Goal: Feedback & Contribution: Contribute content

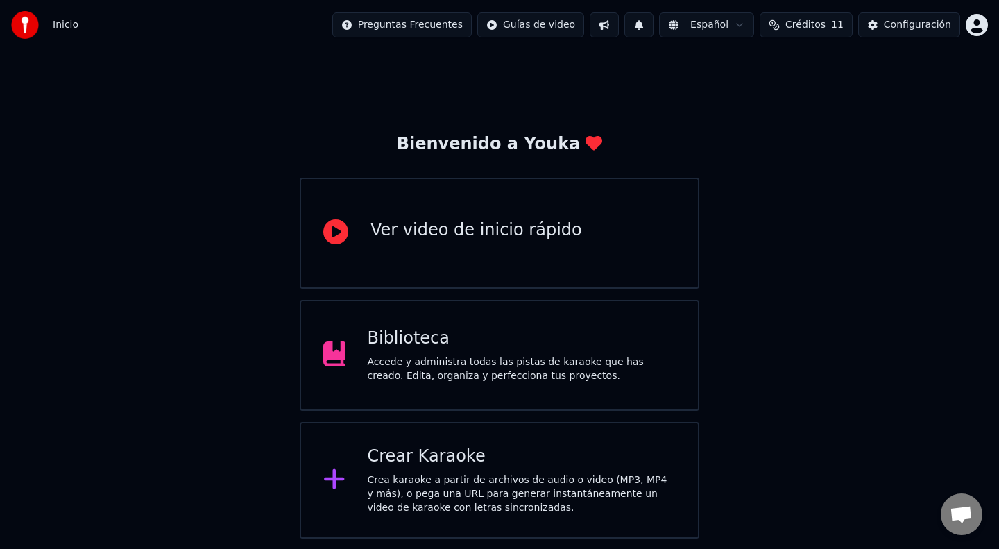
click at [458, 371] on div "Accede y administra todas las pistas de karaoke que has creado. Edita, organiza…" at bounding box center [522, 369] width 309 height 28
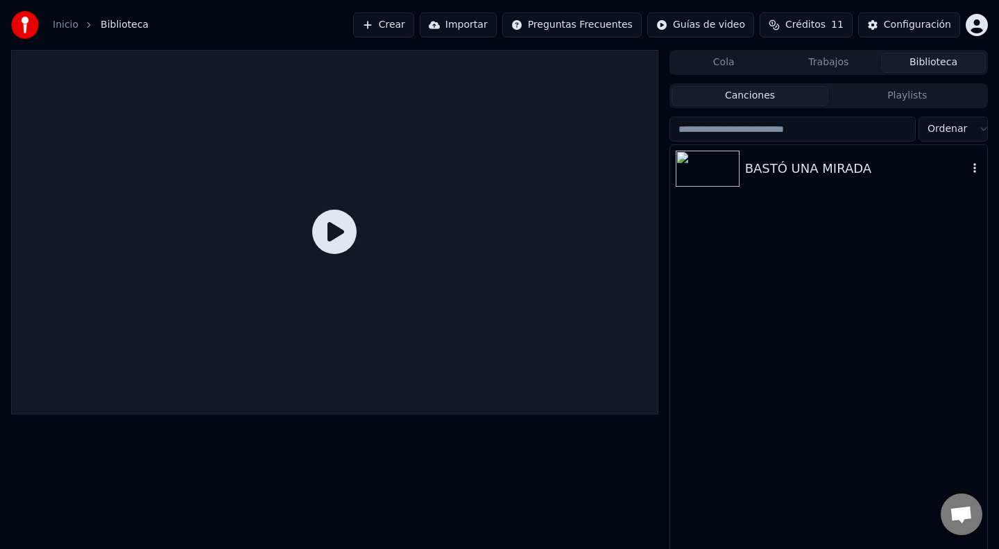
click at [794, 173] on div "BASTÓ UNA MIRADA" at bounding box center [856, 168] width 223 height 19
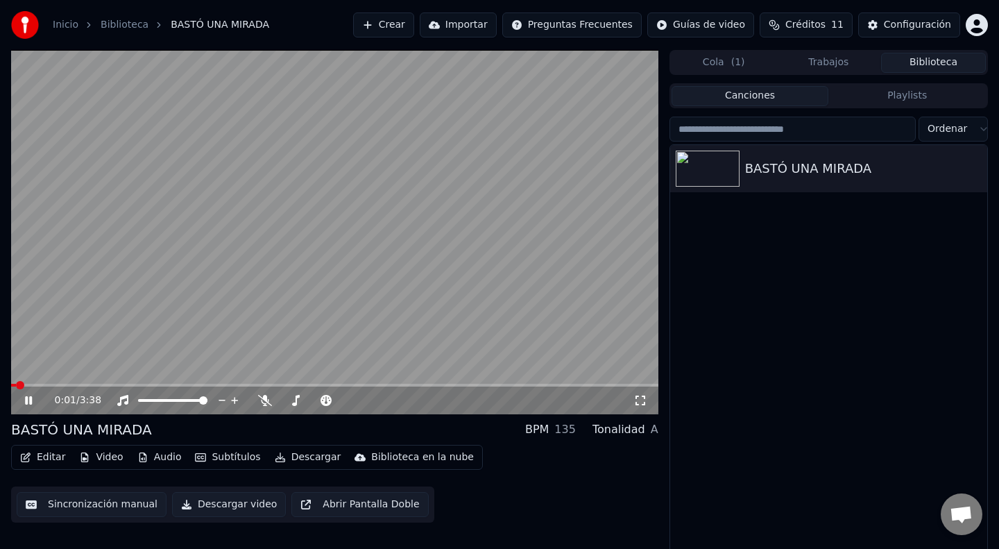
click at [122, 382] on video at bounding box center [334, 232] width 647 height 364
click at [28, 402] on icon at bounding box center [28, 400] width 8 height 10
click at [128, 386] on div "0:03 / 3:38" at bounding box center [334, 400] width 647 height 28
click at [125, 385] on span at bounding box center [334, 385] width 647 height 3
click at [27, 400] on icon at bounding box center [28, 400] width 7 height 8
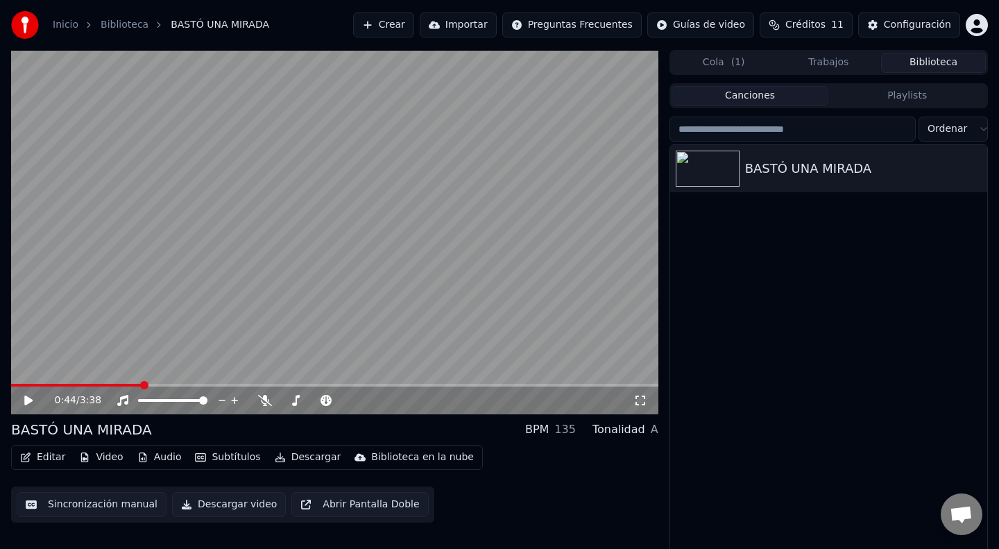
click at [219, 459] on button "Subtítulos" at bounding box center [227, 456] width 76 height 19
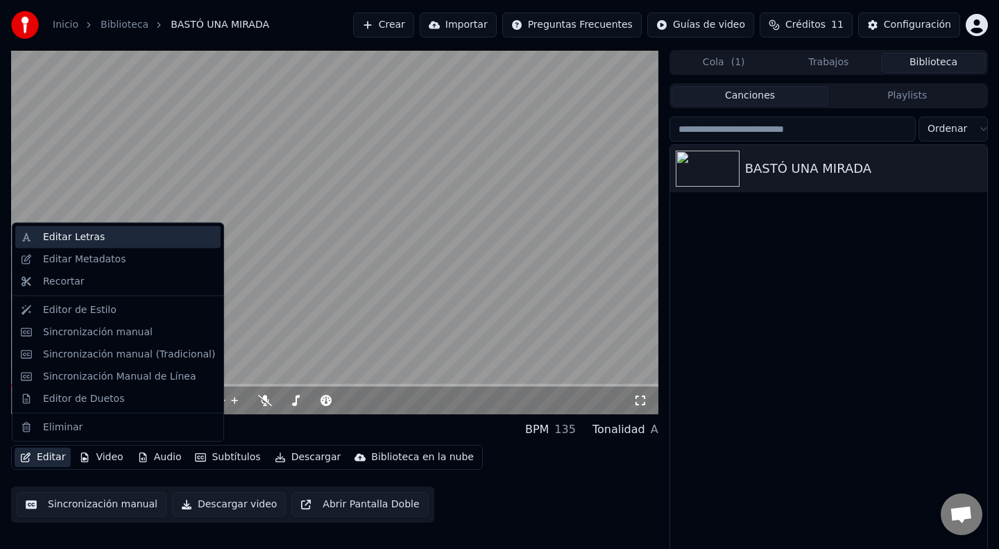
click at [85, 239] on div "Editar Letras" at bounding box center [74, 237] width 62 height 14
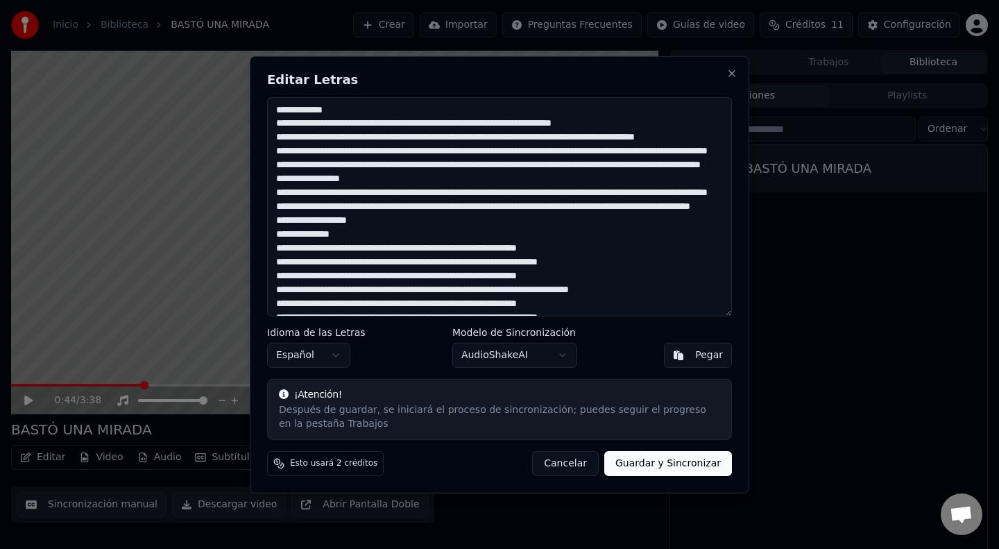
click at [468, 126] on textarea at bounding box center [499, 205] width 465 height 219
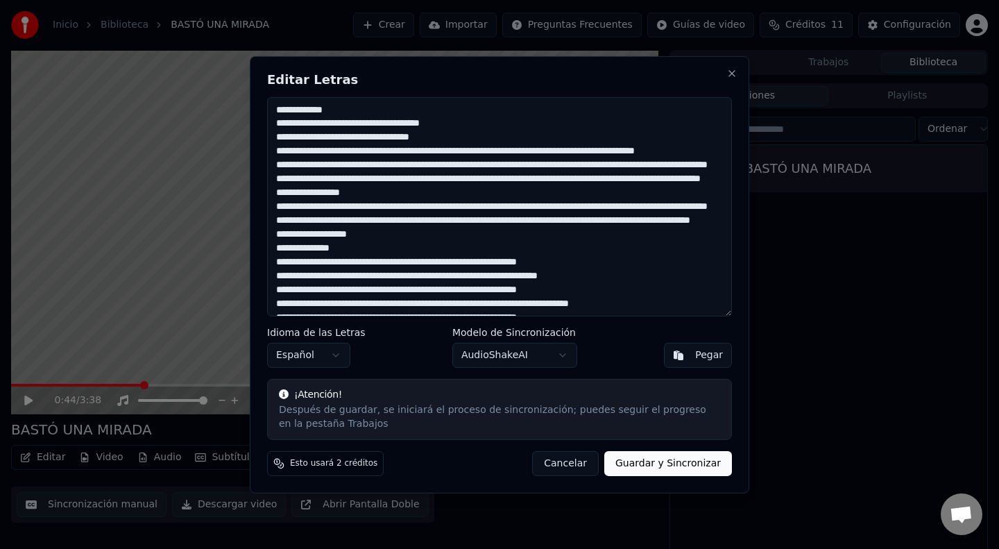
click at [497, 153] on textarea at bounding box center [499, 205] width 465 height 219
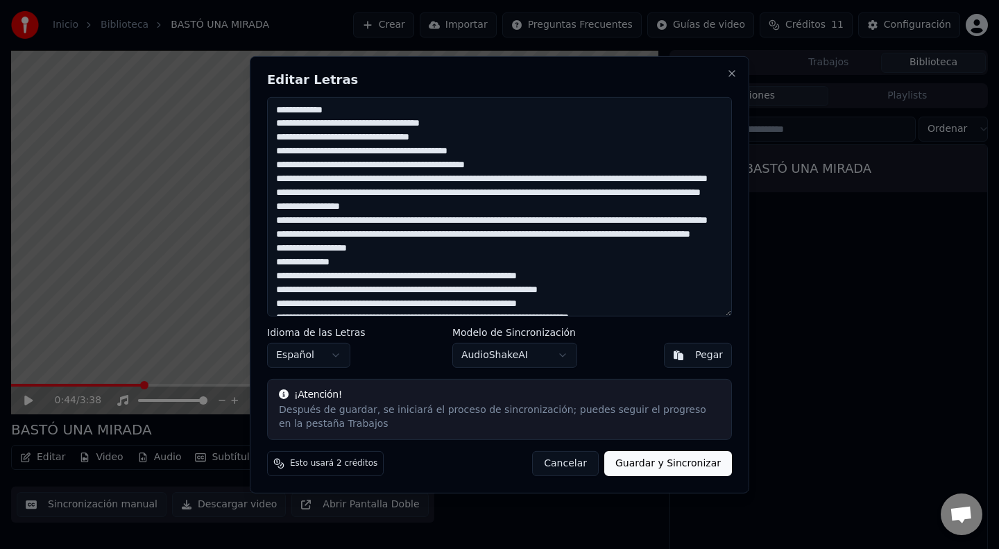
click at [546, 178] on textarea at bounding box center [499, 205] width 465 height 219
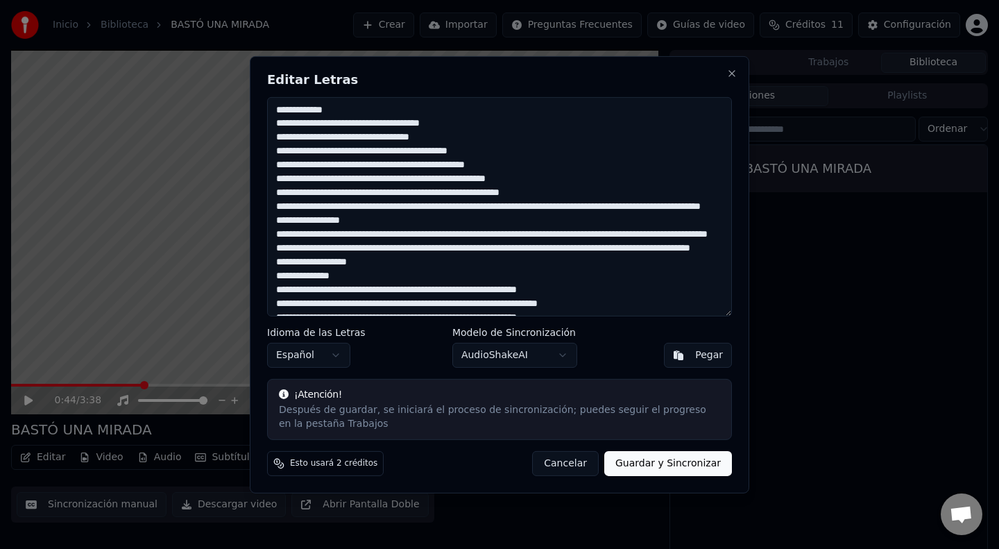
click at [562, 206] on textarea at bounding box center [499, 205] width 465 height 219
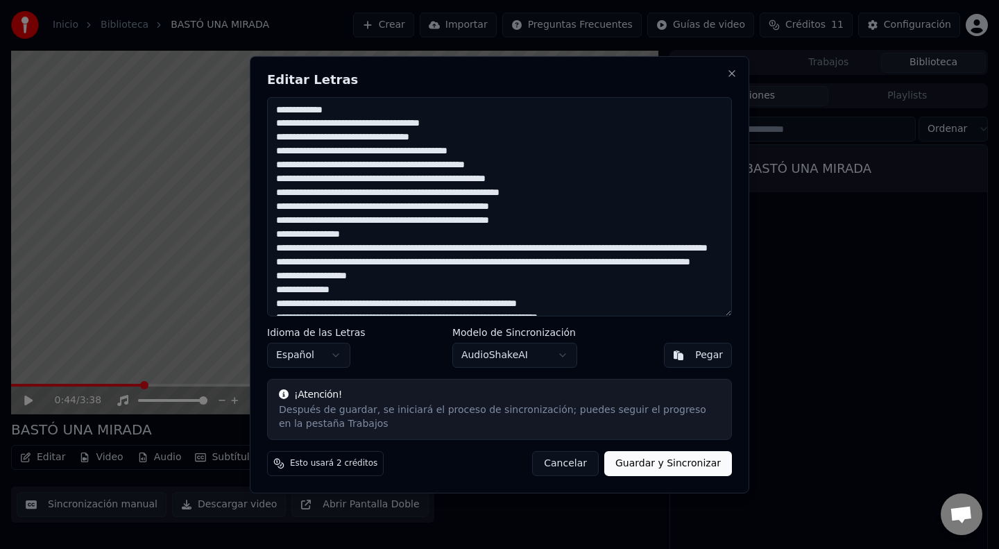
click at [548, 249] on textarea at bounding box center [499, 205] width 465 height 219
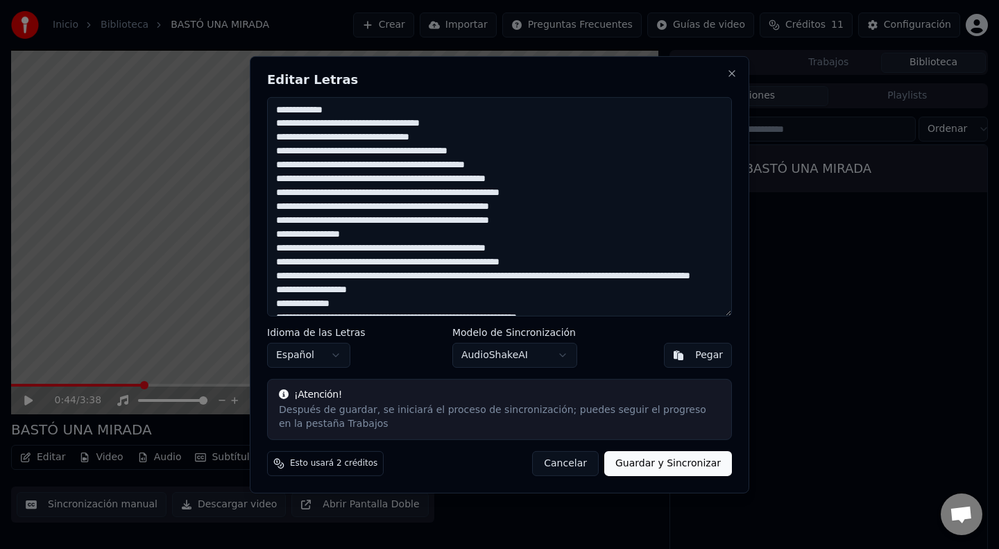
click at [545, 278] on textarea at bounding box center [499, 205] width 465 height 219
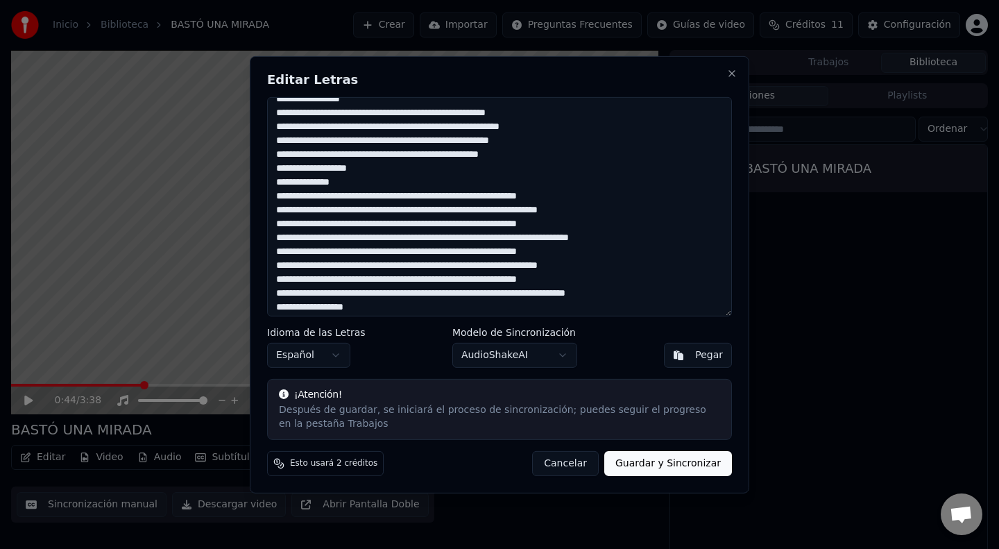
scroll to position [139, 0]
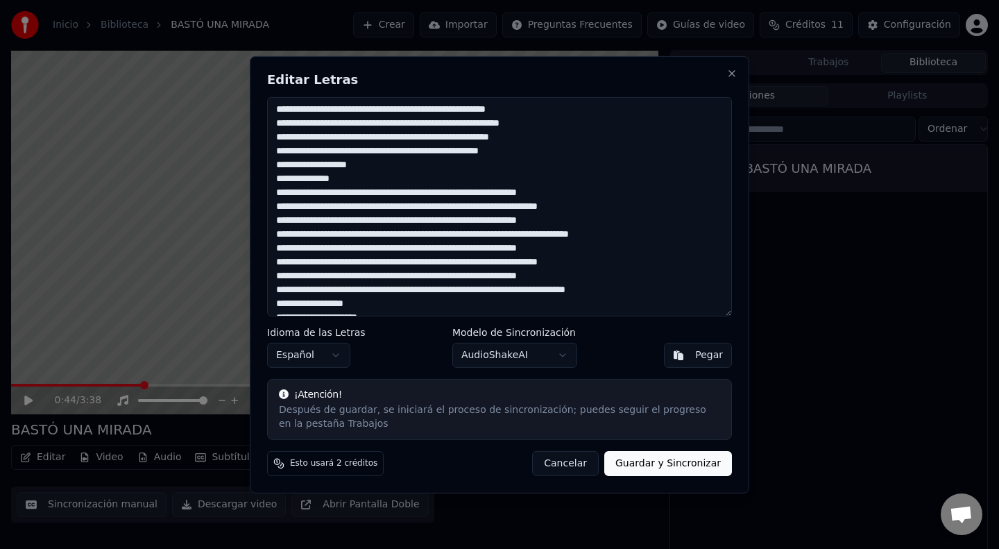
click at [420, 191] on textarea at bounding box center [499, 205] width 465 height 219
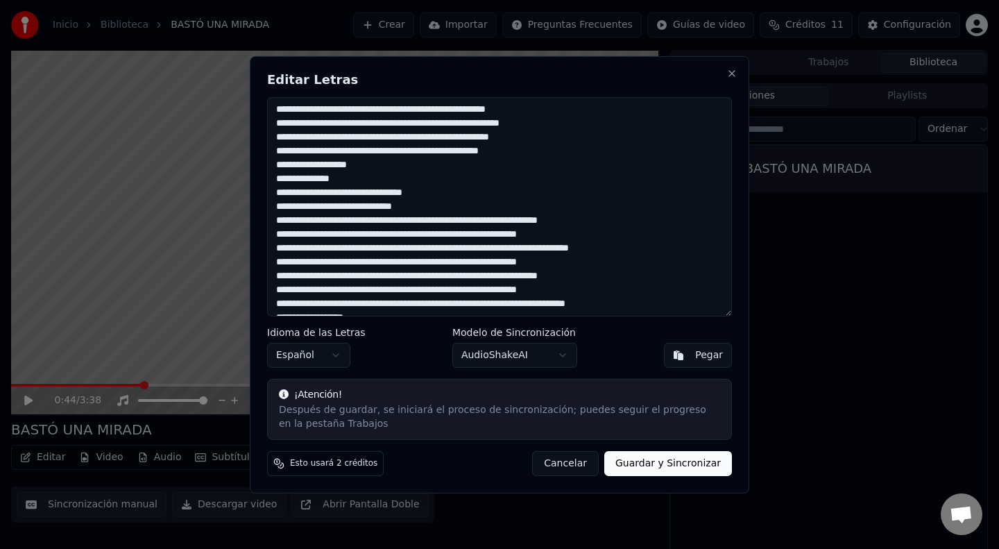
click at [453, 222] on textarea at bounding box center [499, 205] width 465 height 219
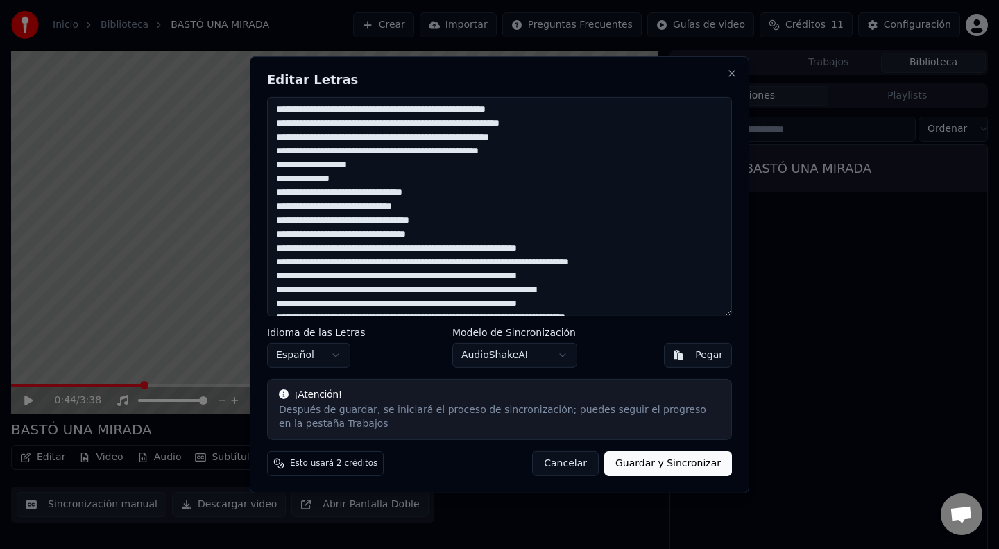
click at [422, 249] on textarea at bounding box center [499, 205] width 465 height 219
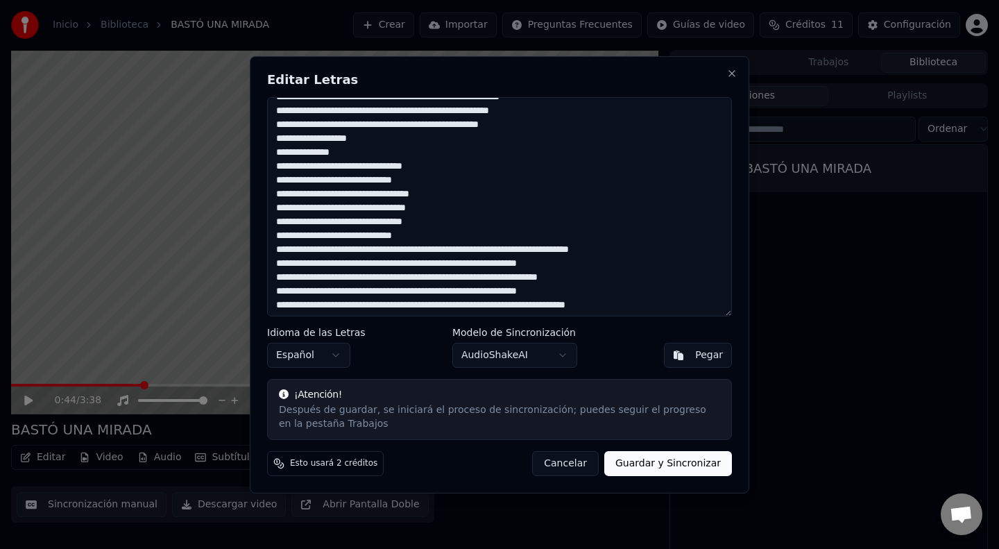
scroll to position [173, 0]
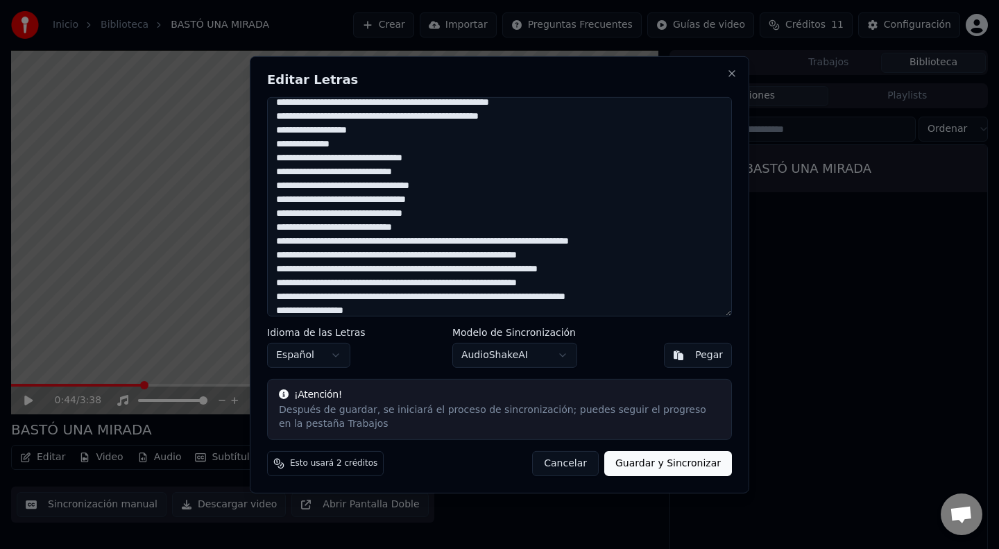
click at [446, 241] on textarea at bounding box center [499, 205] width 465 height 219
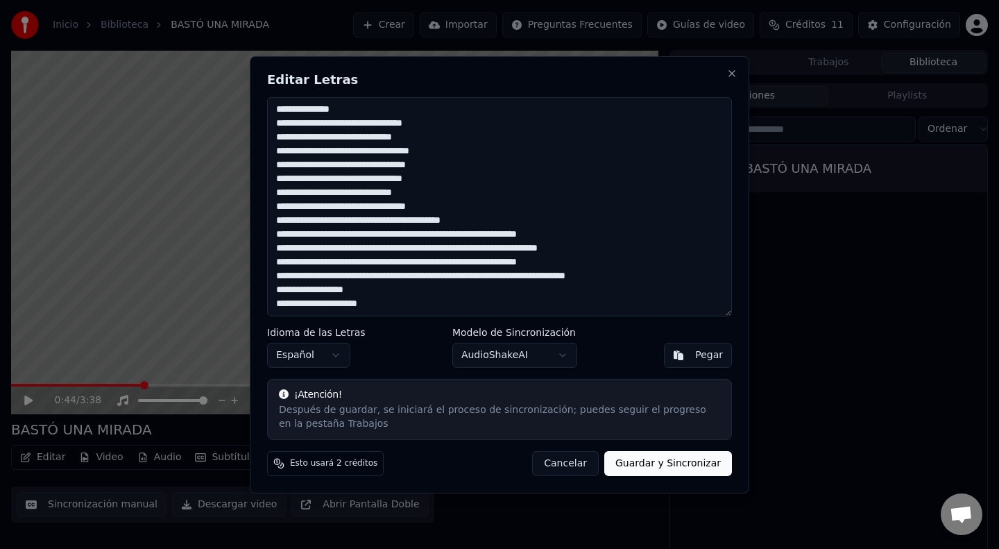
scroll to position [209, 0]
click at [452, 248] on textarea at bounding box center [499, 205] width 465 height 219
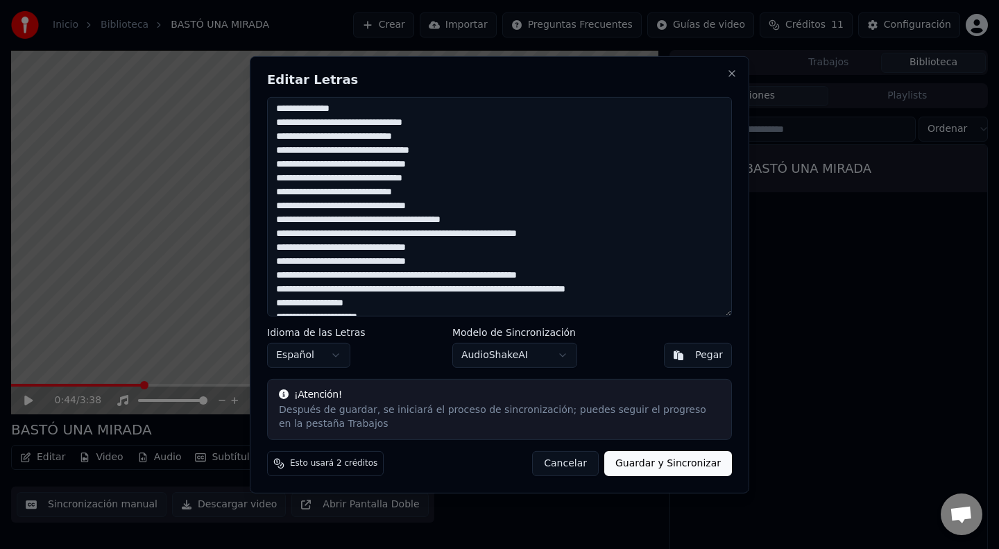
click at [421, 234] on textarea at bounding box center [499, 205] width 465 height 219
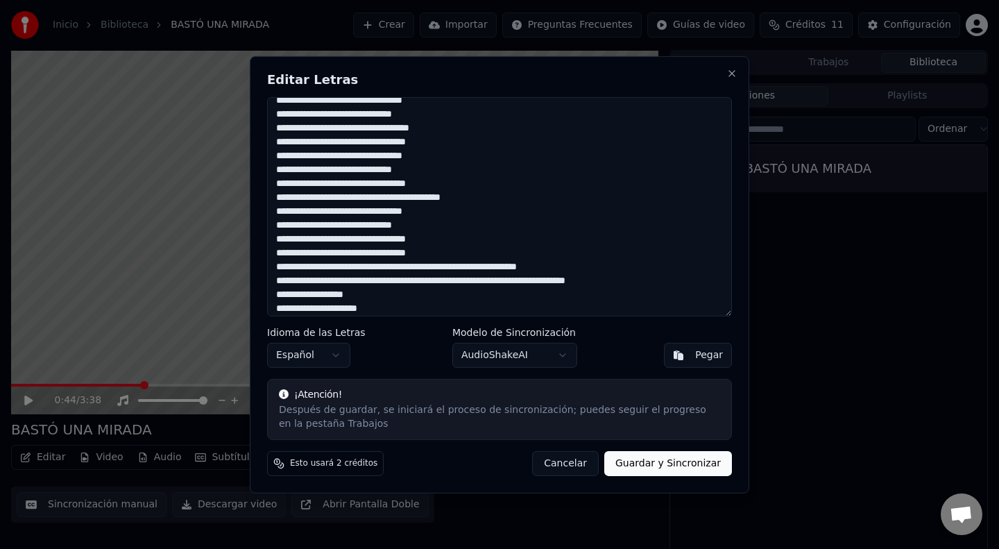
scroll to position [237, 0]
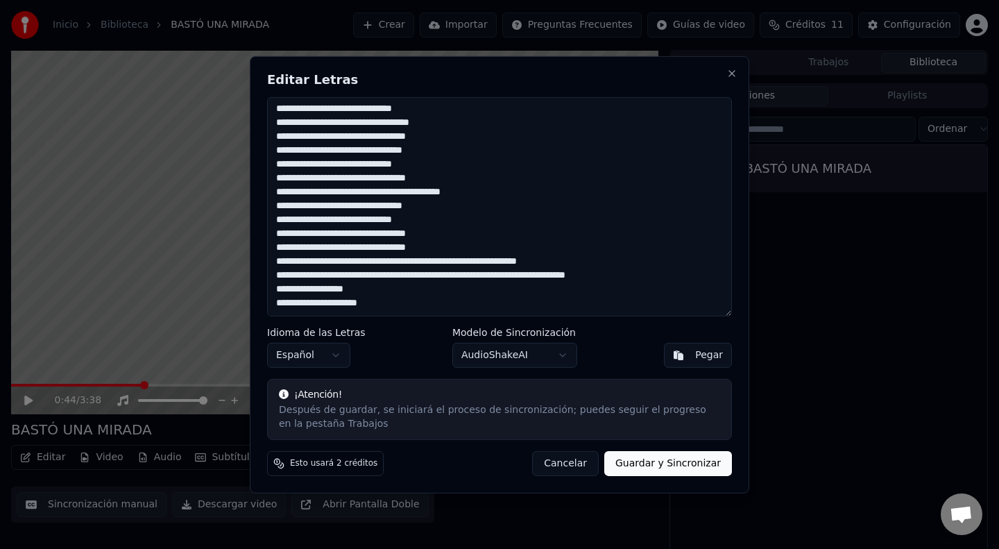
click at [421, 262] on textarea at bounding box center [499, 205] width 465 height 219
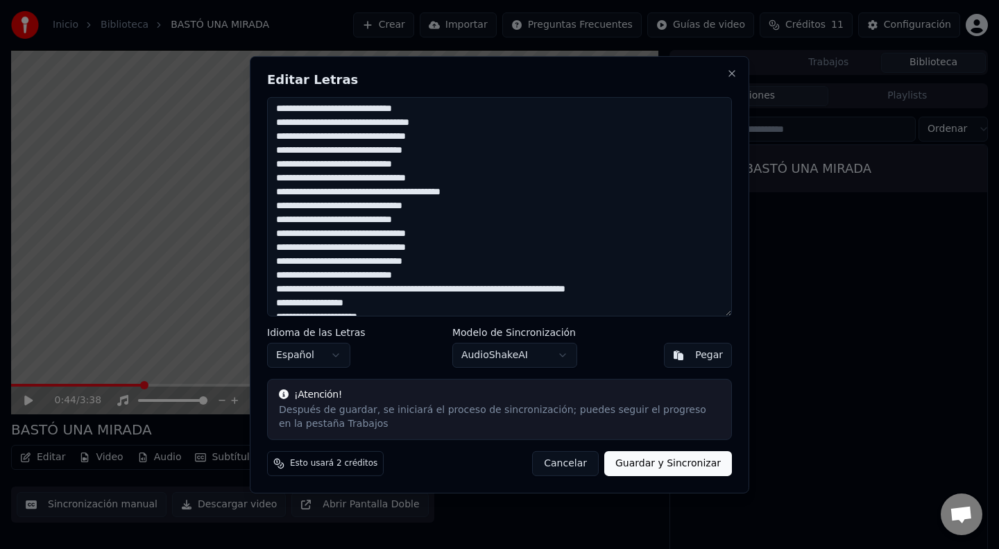
click at [445, 289] on textarea at bounding box center [499, 205] width 465 height 219
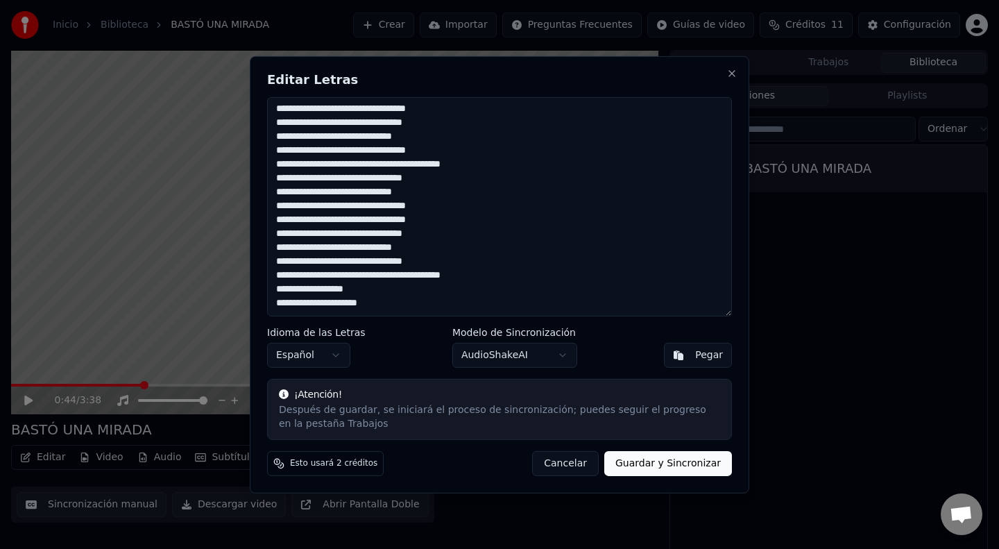
type textarea "**********"
click at [663, 456] on button "Guardar y Sincronizar" at bounding box center [668, 463] width 128 height 25
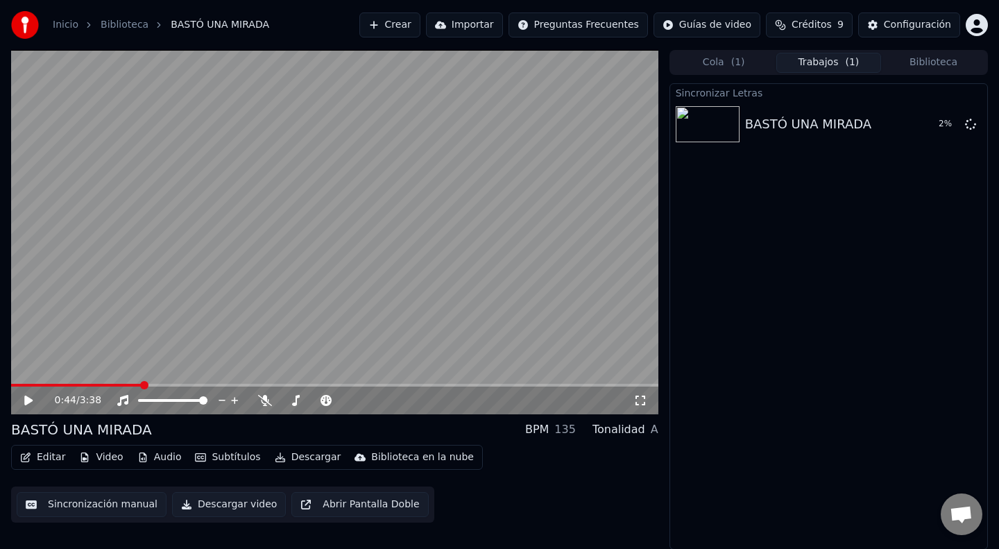
click at [811, 30] on span "Créditos" at bounding box center [812, 25] width 40 height 14
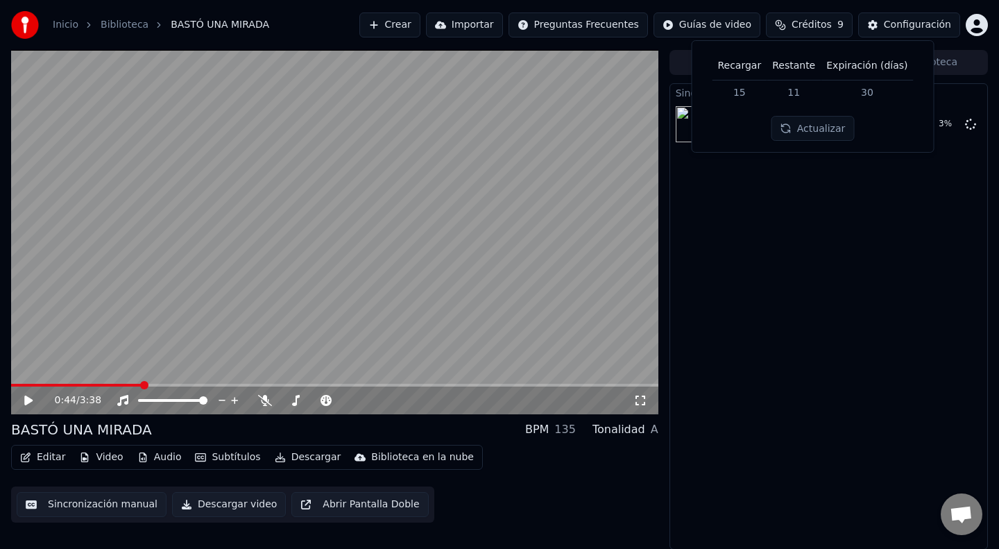
click at [824, 225] on div "Sincronizar Letras BASTÓ UNA MIRADA 3 %" at bounding box center [828, 316] width 318 height 466
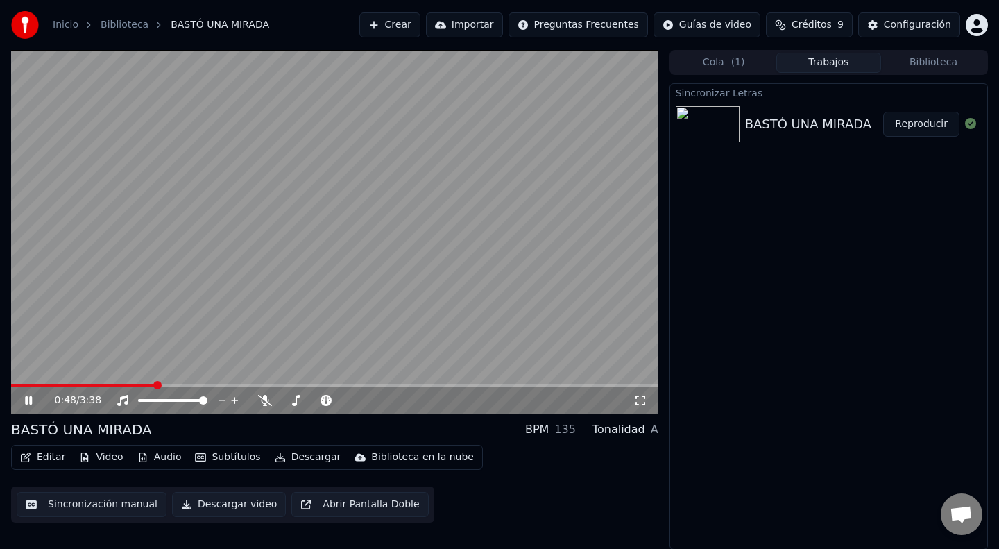
click at [449, 264] on video at bounding box center [334, 232] width 647 height 364
click at [801, 121] on div "BASTÓ UNA MIRADA" at bounding box center [808, 123] width 126 height 19
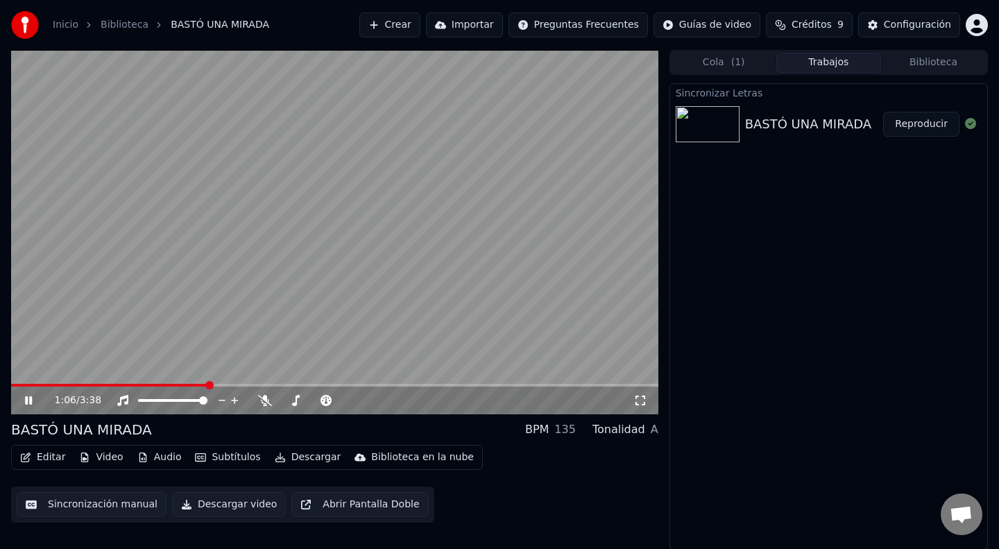
click at [733, 63] on span "( 1 )" at bounding box center [738, 63] width 14 height 14
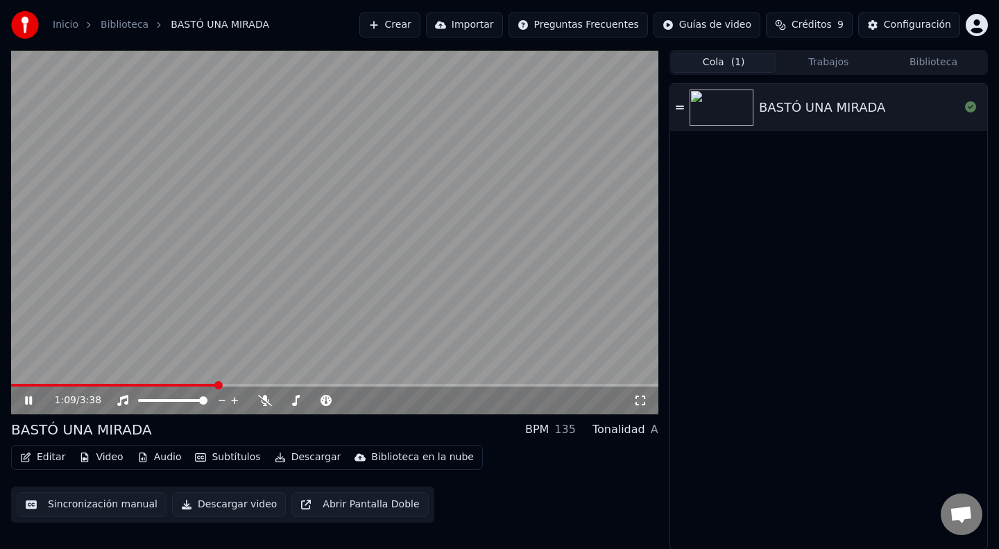
click at [21, 384] on span at bounding box center [114, 385] width 206 height 3
click at [44, 384] on span at bounding box center [334, 385] width 647 height 3
click at [26, 404] on icon at bounding box center [38, 400] width 33 height 11
click at [48, 459] on button "Editar" at bounding box center [43, 456] width 56 height 19
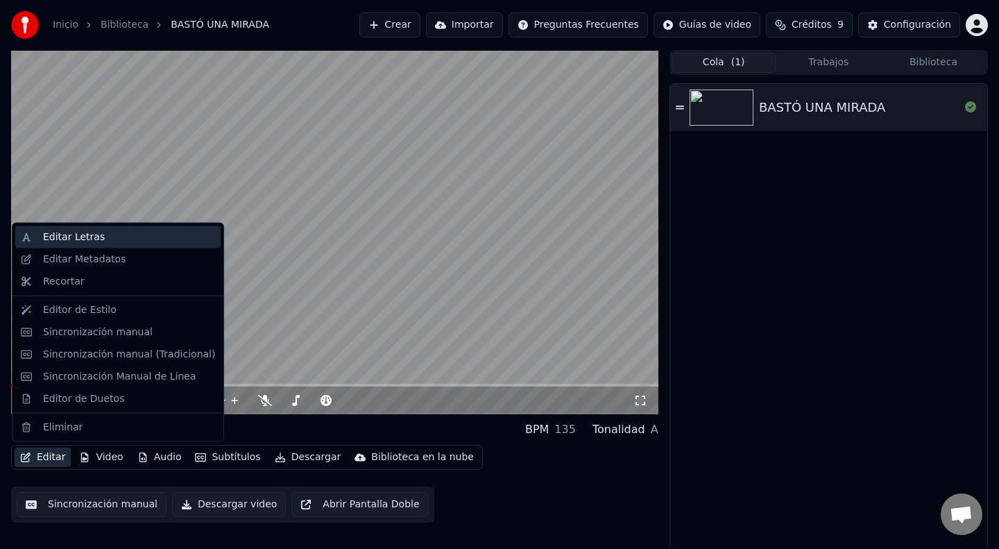
click at [59, 244] on div "Editar Letras" at bounding box center [74, 237] width 62 height 14
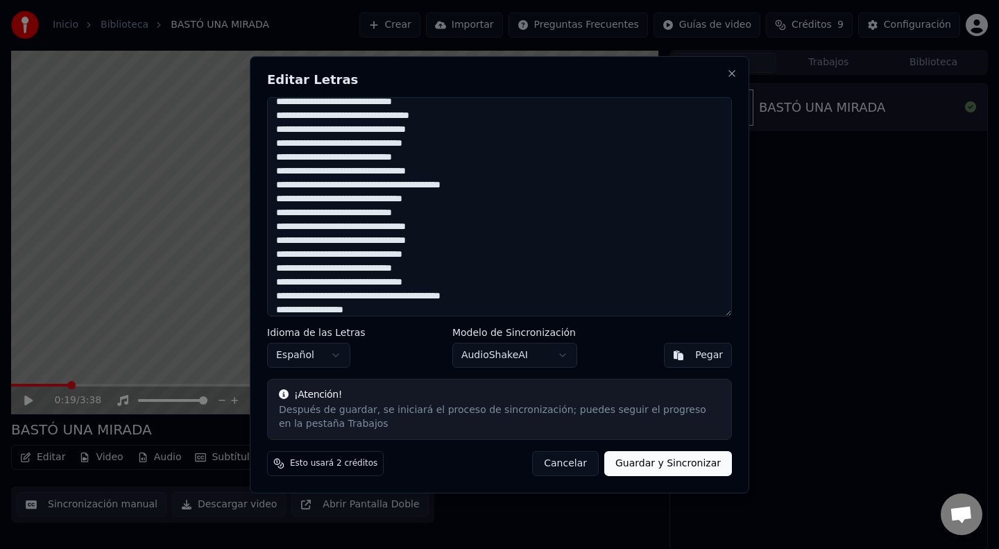
scroll to position [244, 0]
click at [504, 358] on button "AudioShakeAI" at bounding box center [514, 355] width 125 height 25
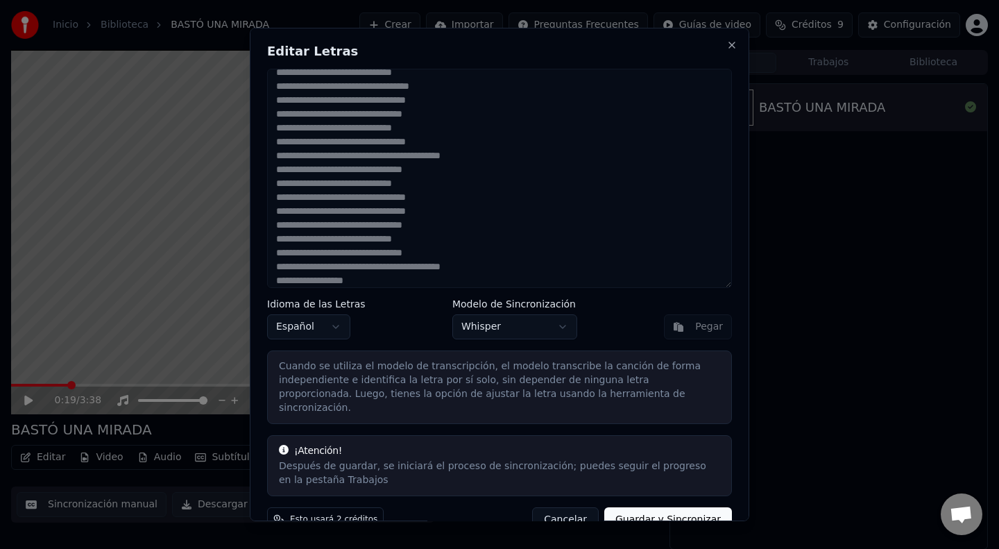
click at [667, 507] on button "Guardar y Sincronizar" at bounding box center [668, 519] width 128 height 25
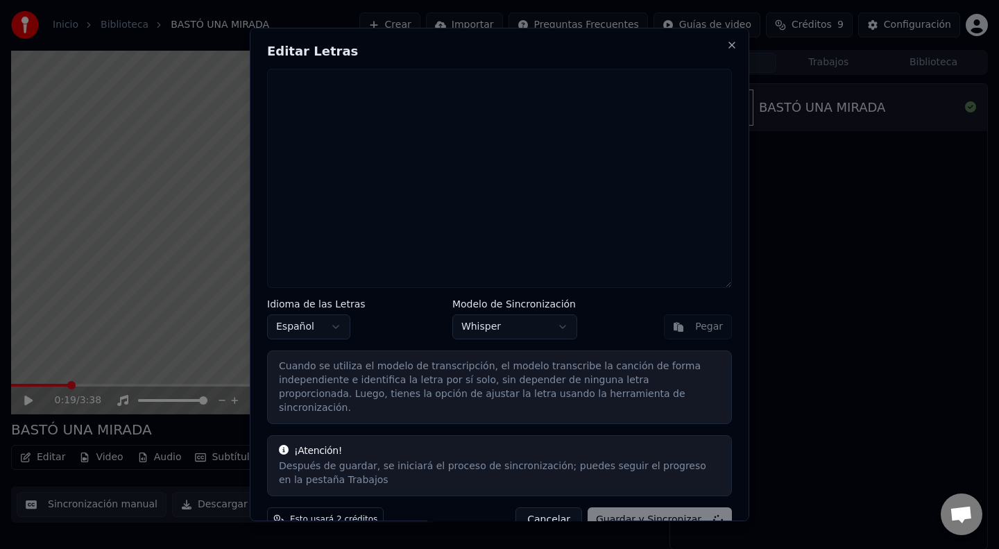
scroll to position [0, 0]
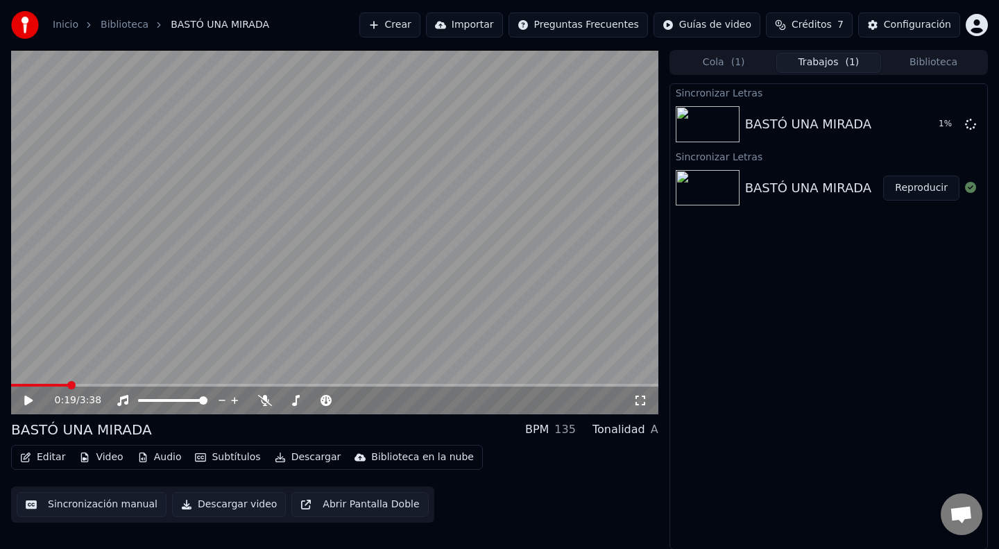
click at [26, 384] on span at bounding box center [39, 385] width 57 height 3
click at [49, 384] on span at bounding box center [334, 385] width 647 height 3
click at [62, 382] on video at bounding box center [334, 232] width 647 height 364
click at [73, 387] on div "0:14 / 3:38" at bounding box center [334, 400] width 647 height 28
click at [26, 396] on icon at bounding box center [28, 400] width 7 height 8
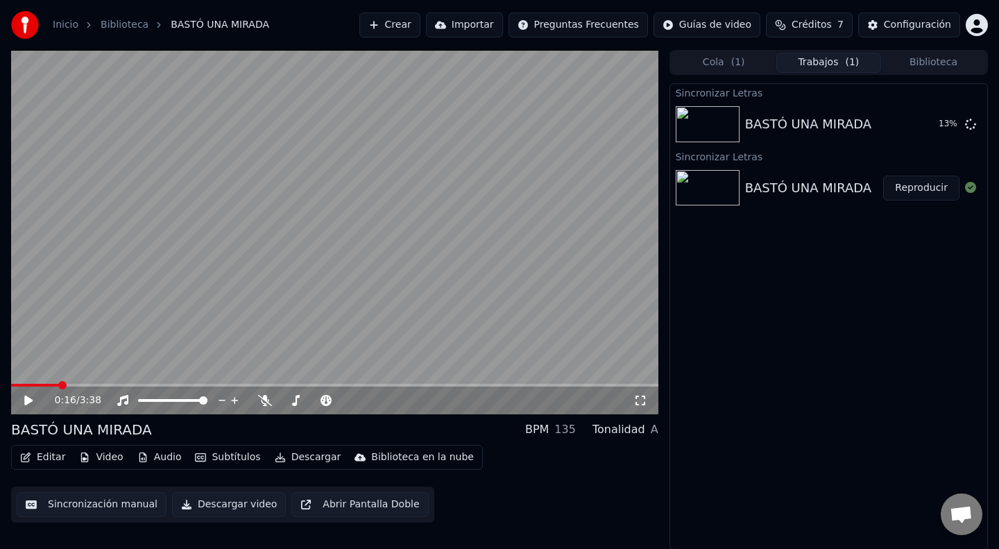
click at [92, 455] on button "Video" at bounding box center [101, 456] width 55 height 19
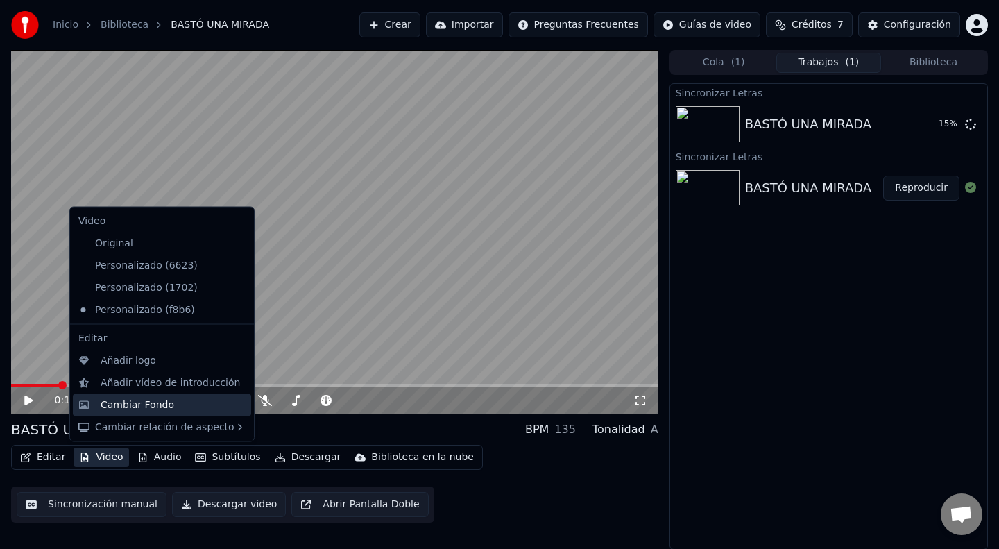
click at [131, 400] on div "Cambiar Fondo" at bounding box center [138, 405] width 74 height 14
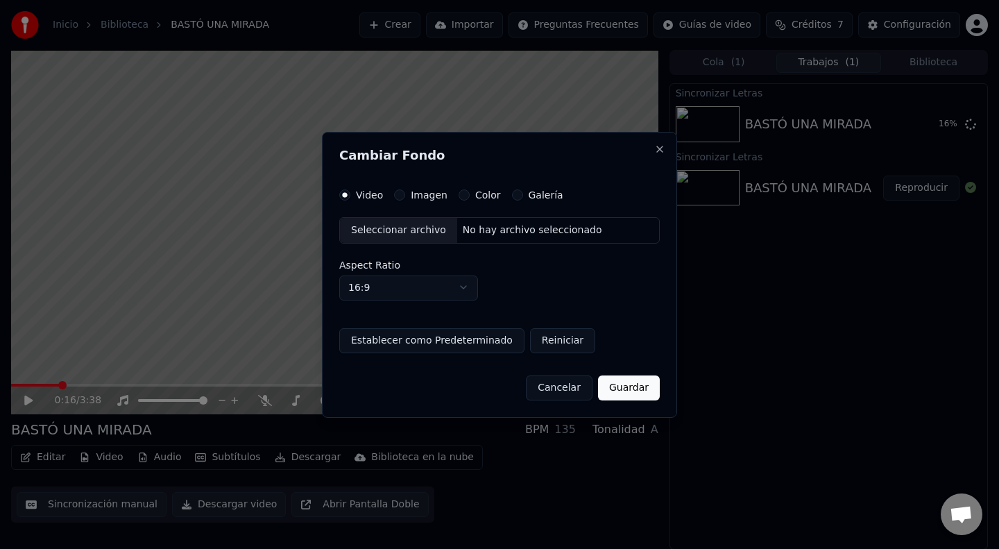
click at [419, 196] on label "Imagen" at bounding box center [429, 195] width 37 height 10
click at [405, 196] on button "Imagen" at bounding box center [399, 194] width 11 height 11
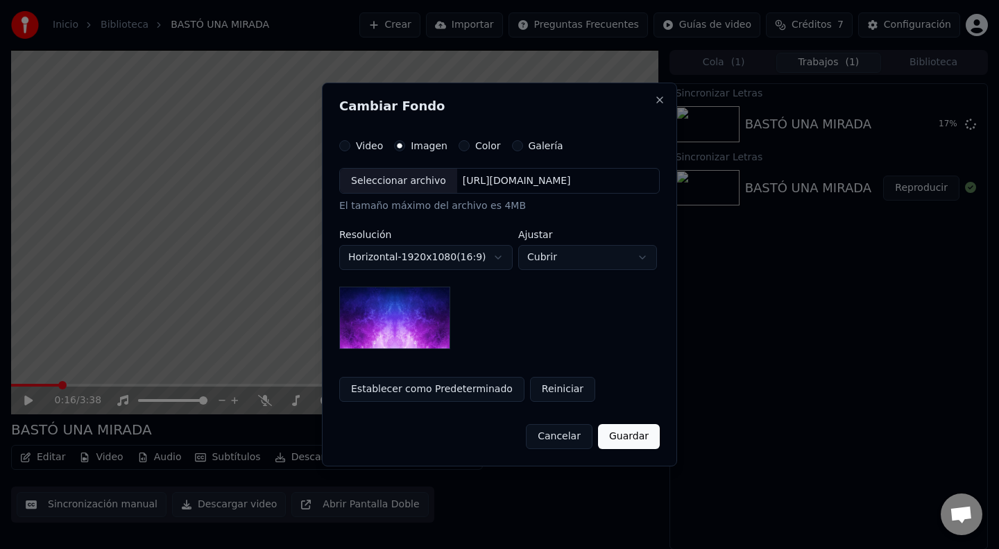
click at [475, 142] on label "Color" at bounding box center [488, 146] width 26 height 10
click at [469, 142] on button "Color" at bounding box center [464, 145] width 11 height 11
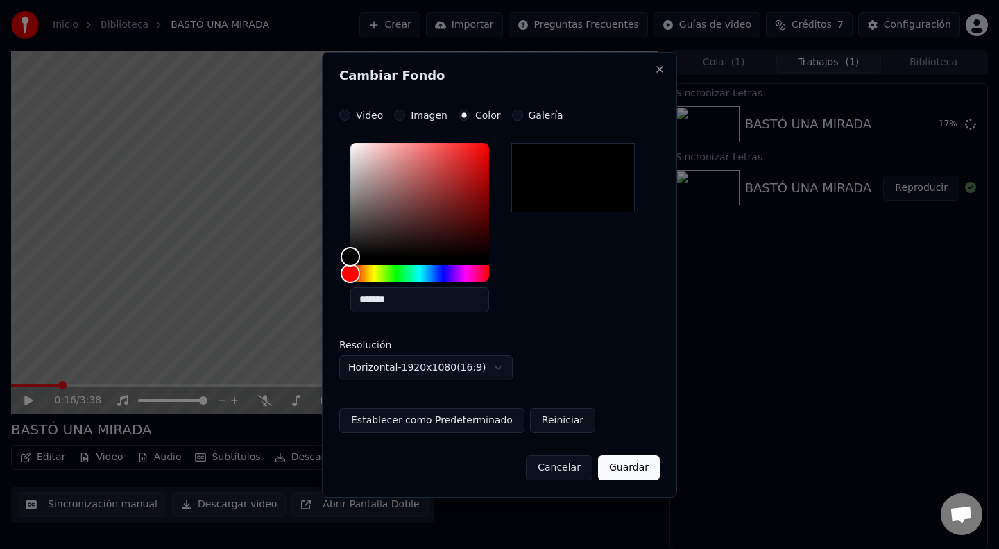
click at [540, 114] on label "Galería" at bounding box center [546, 115] width 35 height 10
click at [523, 114] on button "Galería" at bounding box center [517, 115] width 11 height 11
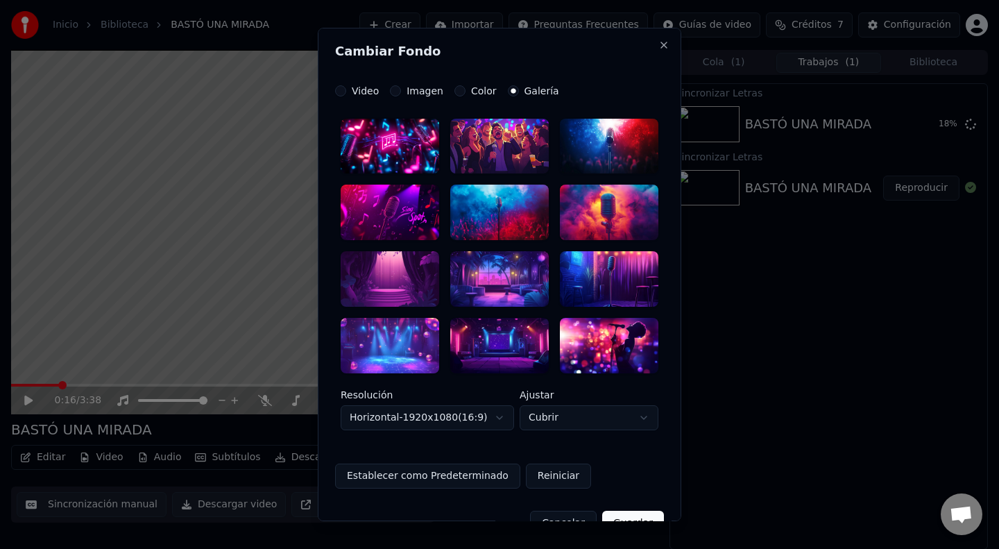
click at [396, 92] on button "Imagen" at bounding box center [395, 90] width 11 height 11
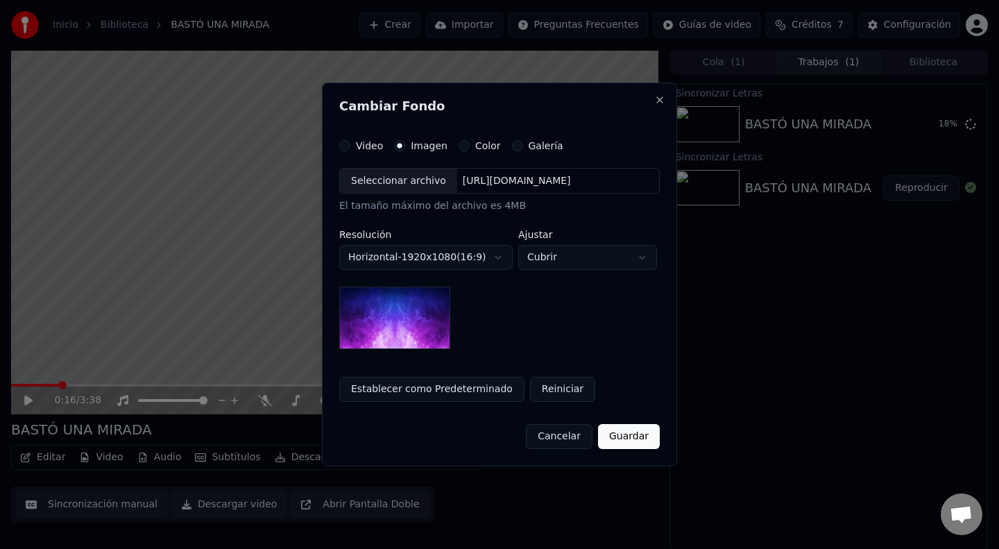
click at [547, 257] on button "Cubrir" at bounding box center [587, 257] width 139 height 25
click at [490, 352] on div at bounding box center [499, 274] width 999 height 549
click at [359, 148] on label "Video" at bounding box center [369, 146] width 27 height 10
click at [350, 148] on button "Video" at bounding box center [344, 145] width 11 height 11
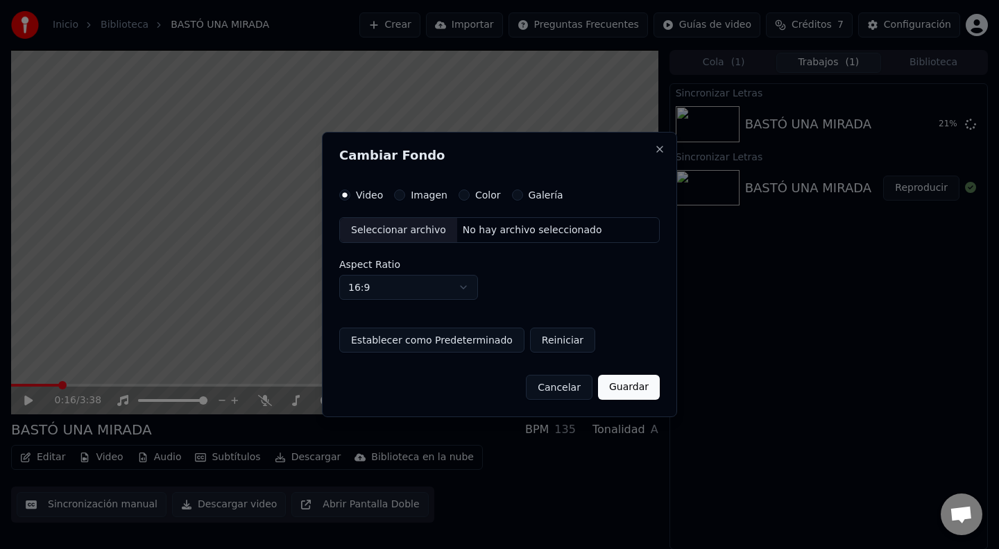
click at [437, 200] on div "Video Imagen Color Galería Seleccionar archivo No hay archivo seleccionado Aspe…" at bounding box center [499, 271] width 321 height 164
click at [427, 194] on label "Imagen" at bounding box center [429, 195] width 37 height 10
click at [405, 194] on button "Imagen" at bounding box center [399, 194] width 11 height 11
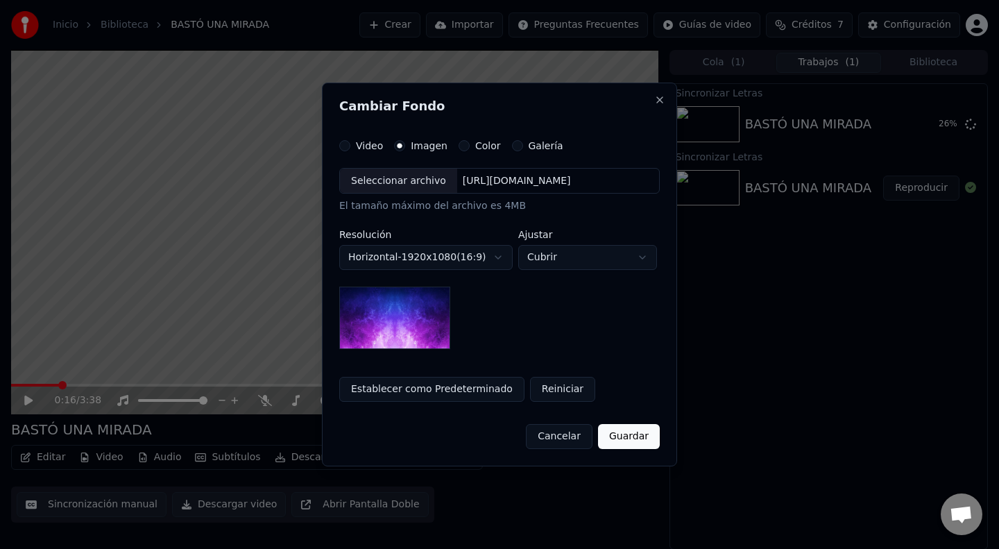
click at [573, 437] on button "Cancelar" at bounding box center [559, 436] width 67 height 25
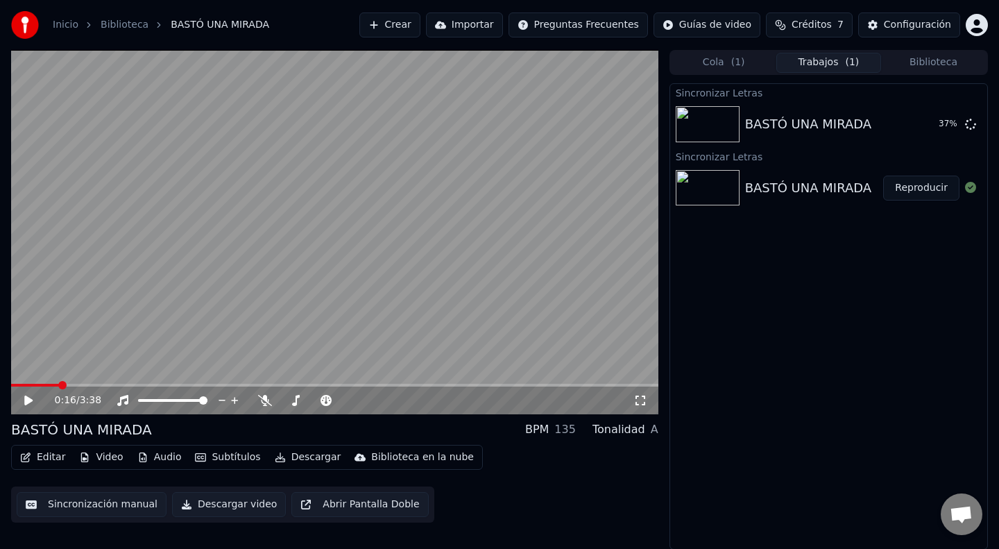
click at [394, 130] on video at bounding box center [334, 232] width 647 height 364
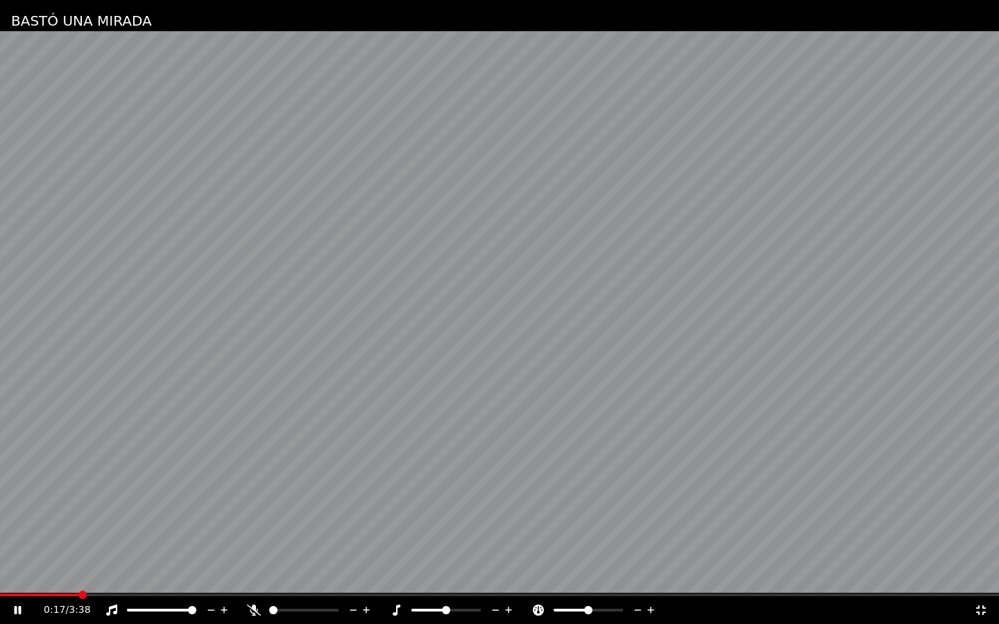
click at [394, 167] on video at bounding box center [499, 312] width 999 height 624
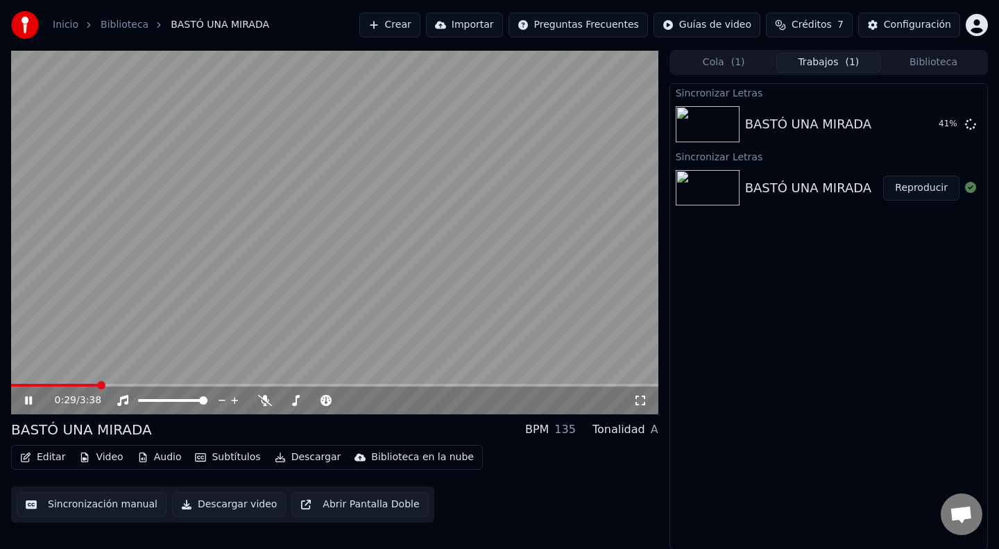
click at [26, 403] on icon at bounding box center [28, 400] width 7 height 8
click at [708, 61] on button "Cola ( 1 )" at bounding box center [724, 63] width 105 height 20
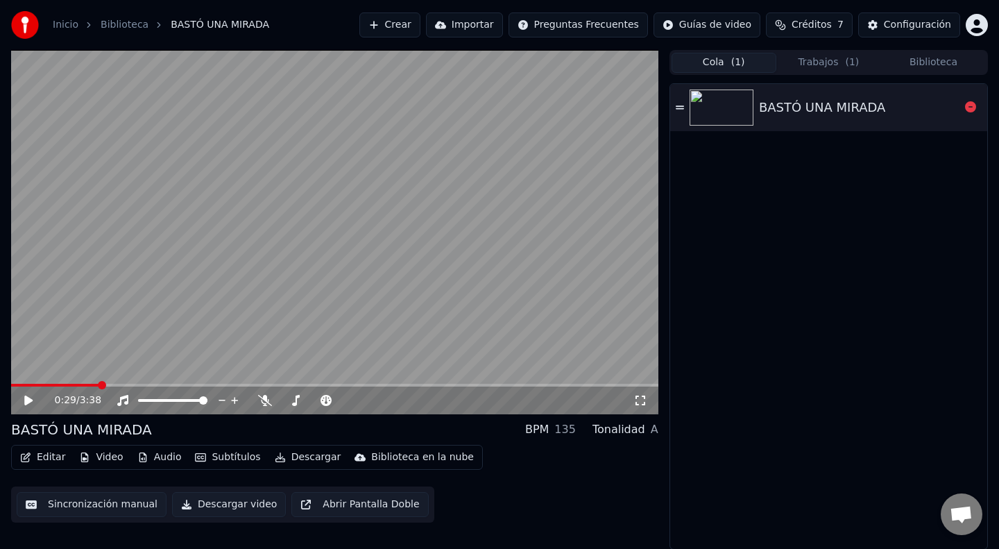
click at [771, 114] on div "BASTÓ UNA MIRADA" at bounding box center [822, 107] width 126 height 19
click at [112, 384] on span at bounding box center [334, 385] width 647 height 3
click at [91, 384] on span at bounding box center [72, 385] width 123 height 3
click at [28, 400] on icon at bounding box center [38, 400] width 33 height 11
click at [823, 65] on button "Trabajos" at bounding box center [828, 63] width 105 height 20
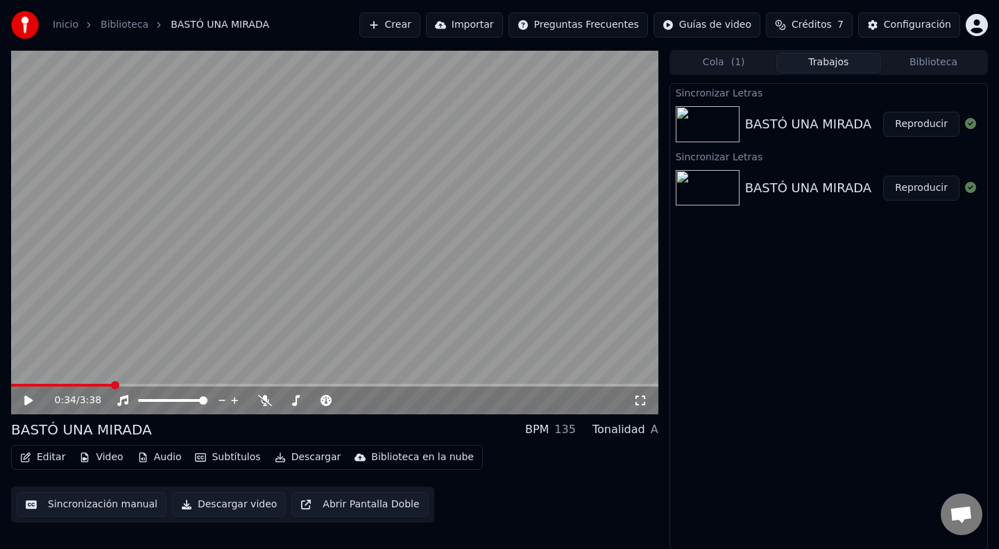
click at [736, 130] on img at bounding box center [708, 124] width 64 height 36
click at [717, 132] on img at bounding box center [708, 124] width 64 height 36
click at [717, 185] on img at bounding box center [708, 188] width 64 height 36
click at [728, 130] on img at bounding box center [708, 124] width 64 height 36
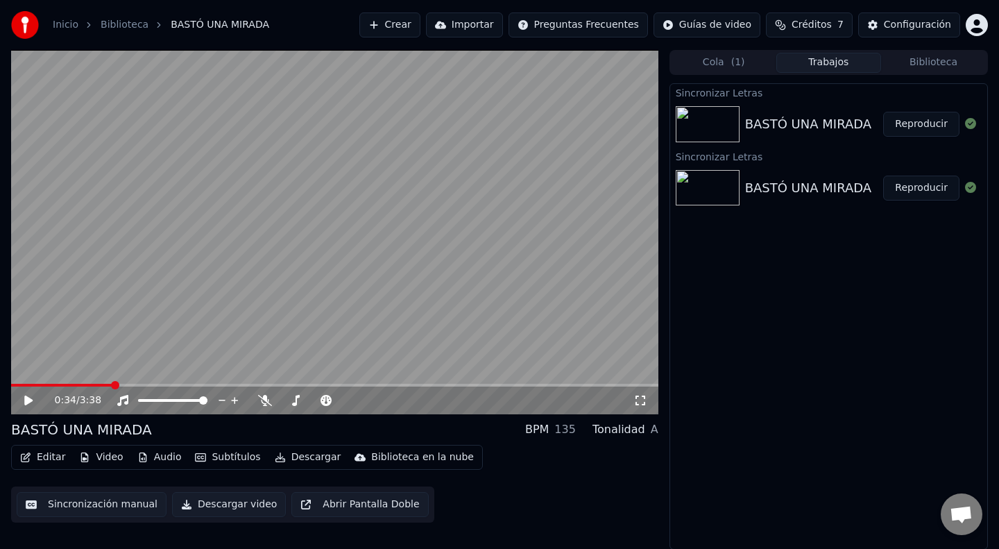
click at [728, 130] on img at bounding box center [708, 124] width 64 height 36
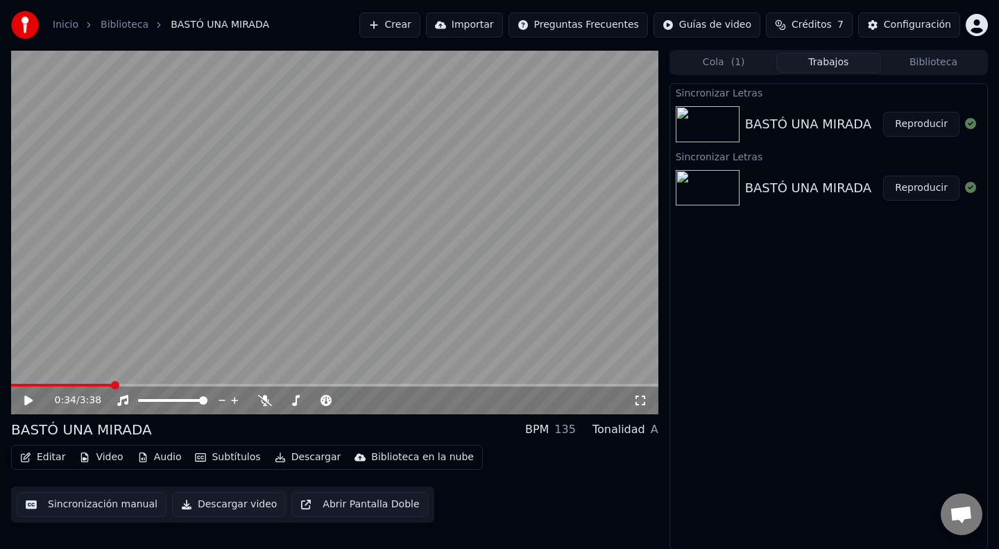
click at [915, 123] on button "Reproducir" at bounding box center [921, 124] width 76 height 25
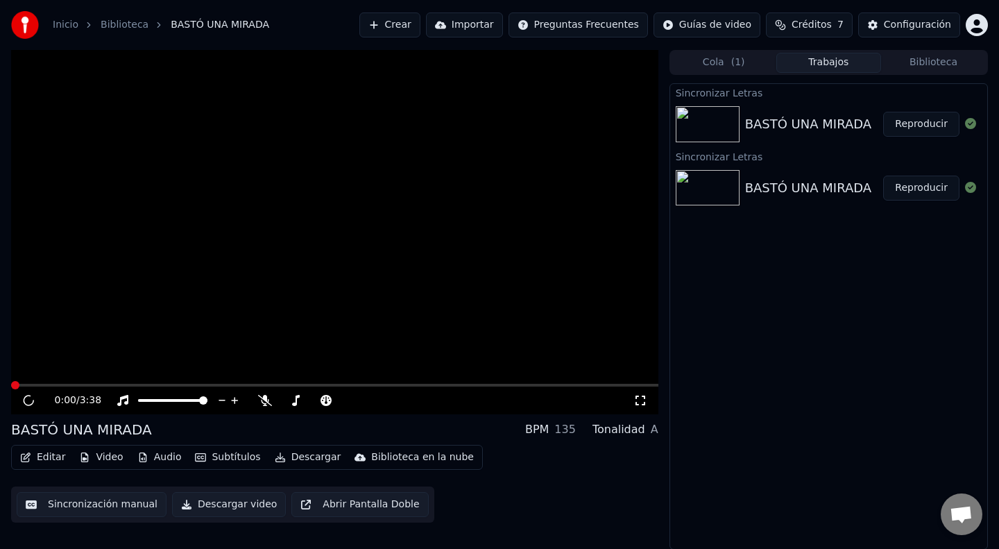
click at [915, 123] on button "Reproducir" at bounding box center [921, 124] width 76 height 25
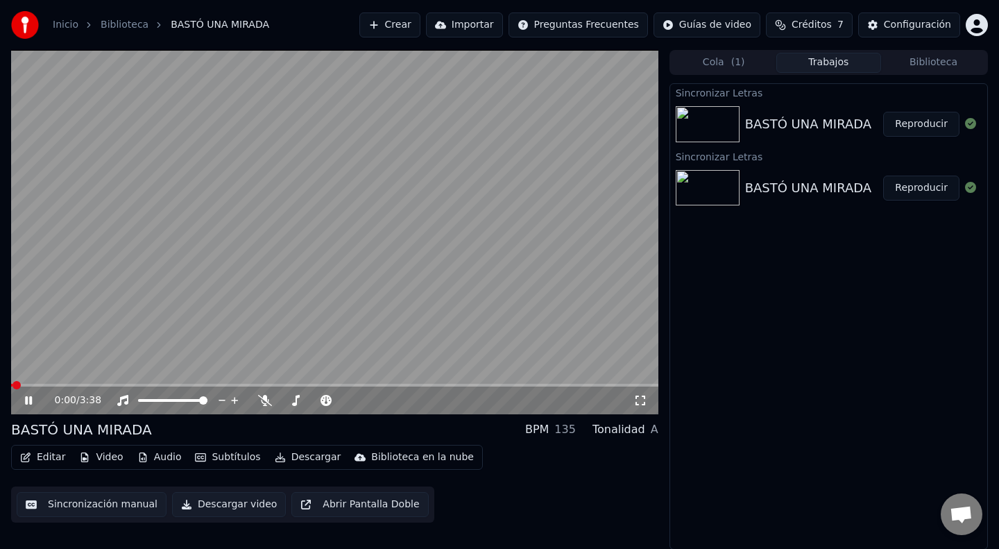
click at [80, 384] on span at bounding box center [334, 385] width 647 height 3
click at [26, 400] on icon at bounding box center [28, 400] width 7 height 8
click at [719, 65] on button "Cola ( 1 )" at bounding box center [724, 63] width 105 height 20
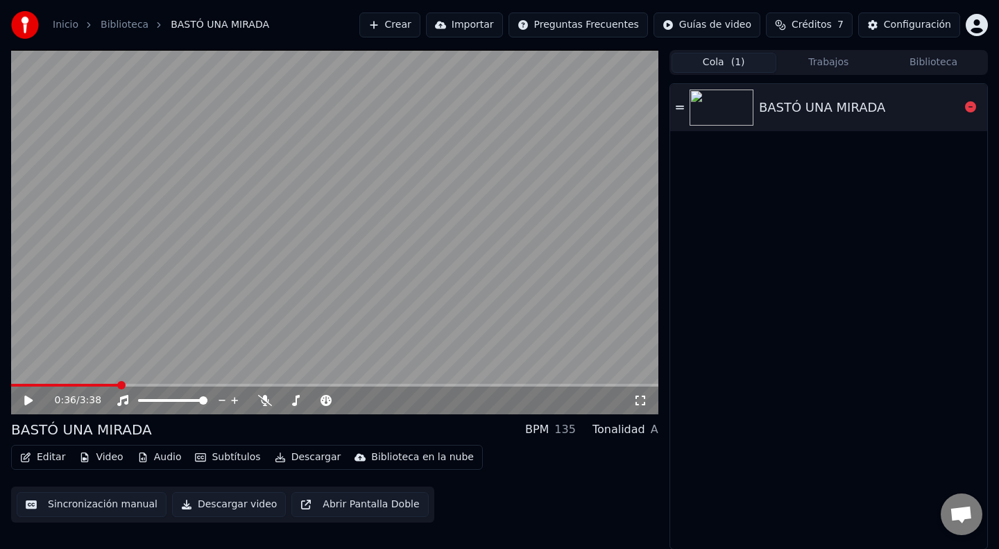
click at [728, 105] on img at bounding box center [722, 107] width 64 height 36
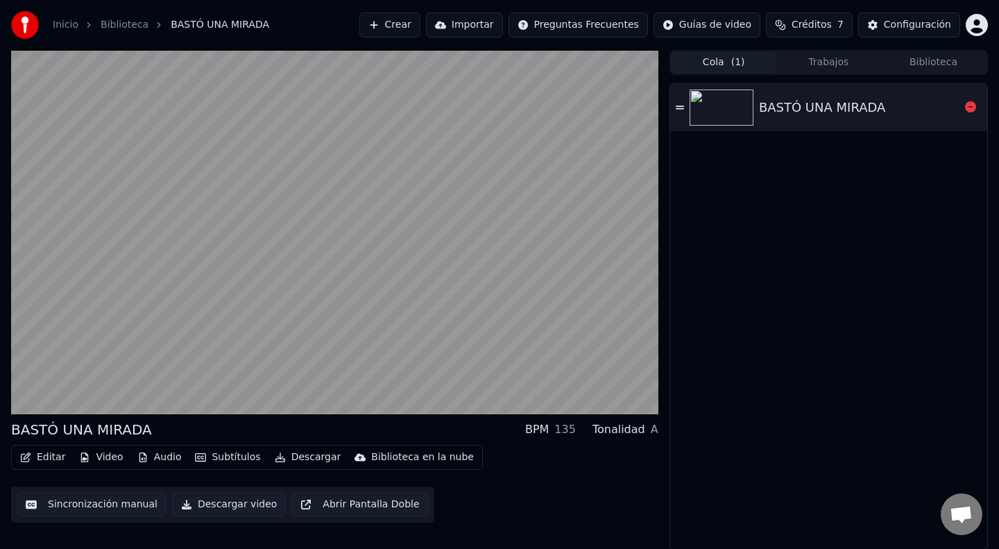
click at [677, 108] on icon at bounding box center [680, 108] width 8 height 10
click at [971, 108] on icon at bounding box center [970, 106] width 11 height 11
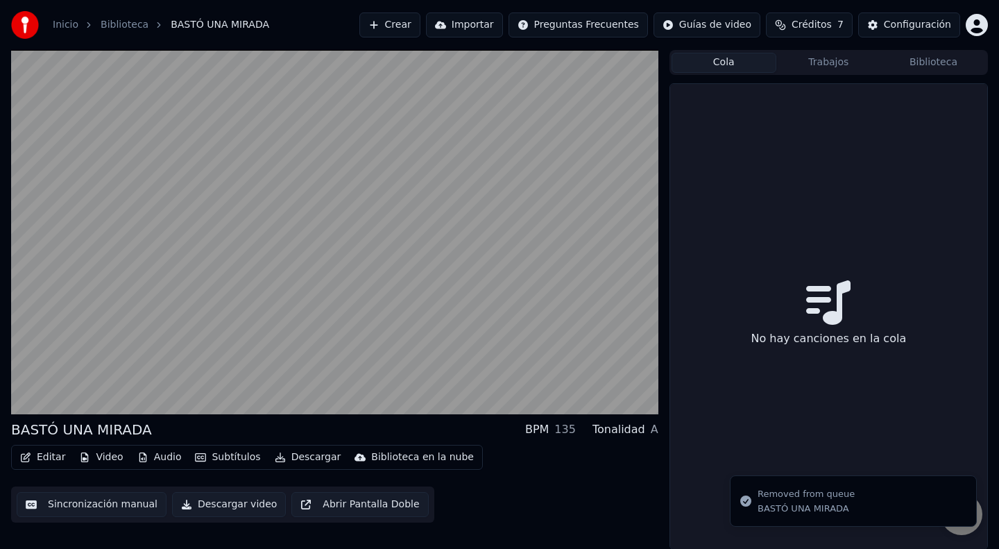
click at [830, 62] on button "Trabajos" at bounding box center [828, 63] width 105 height 20
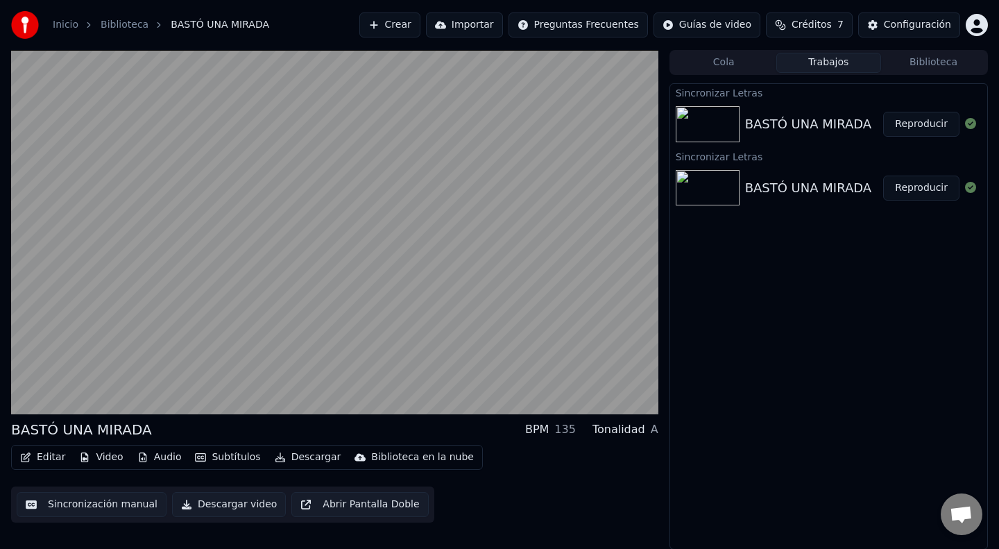
click at [723, 182] on img at bounding box center [708, 188] width 64 height 36
click at [915, 189] on button "Reproducir" at bounding box center [921, 188] width 76 height 25
click at [918, 120] on button "Reproducir" at bounding box center [921, 124] width 76 height 25
click at [973, 126] on icon at bounding box center [970, 123] width 11 height 11
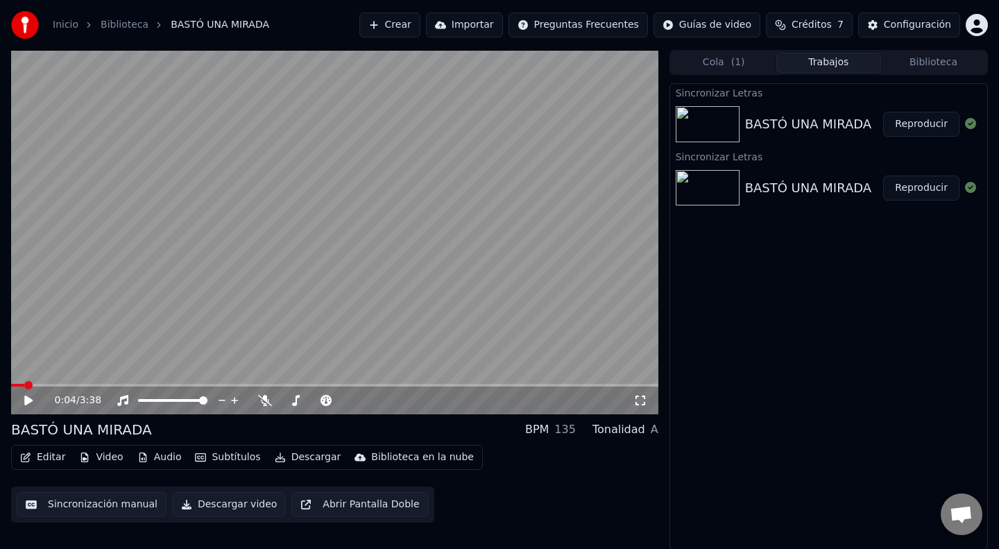
click at [965, 116] on button at bounding box center [970, 124] width 11 height 17
click at [40, 457] on button "Editar" at bounding box center [43, 456] width 56 height 19
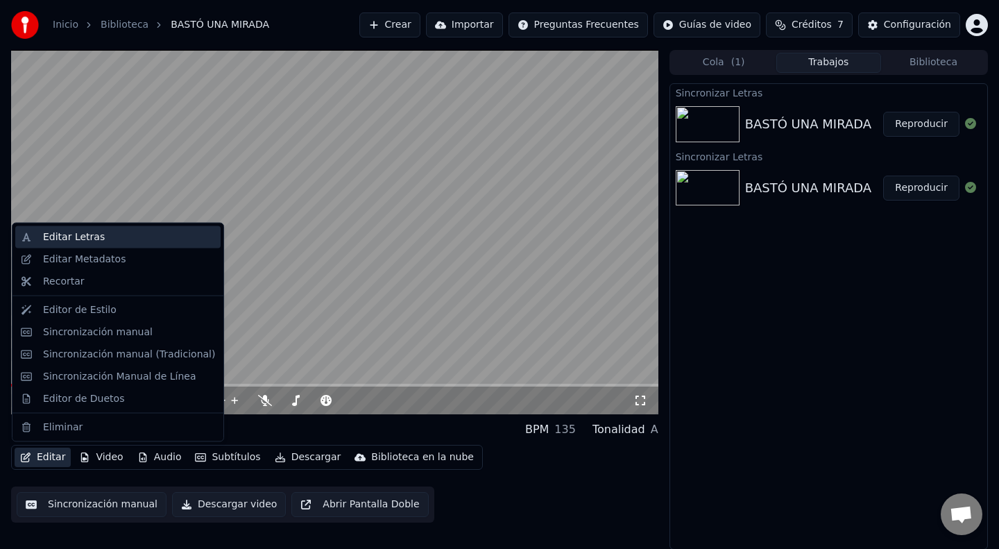
click at [74, 241] on div "Editar Letras" at bounding box center [74, 237] width 62 height 14
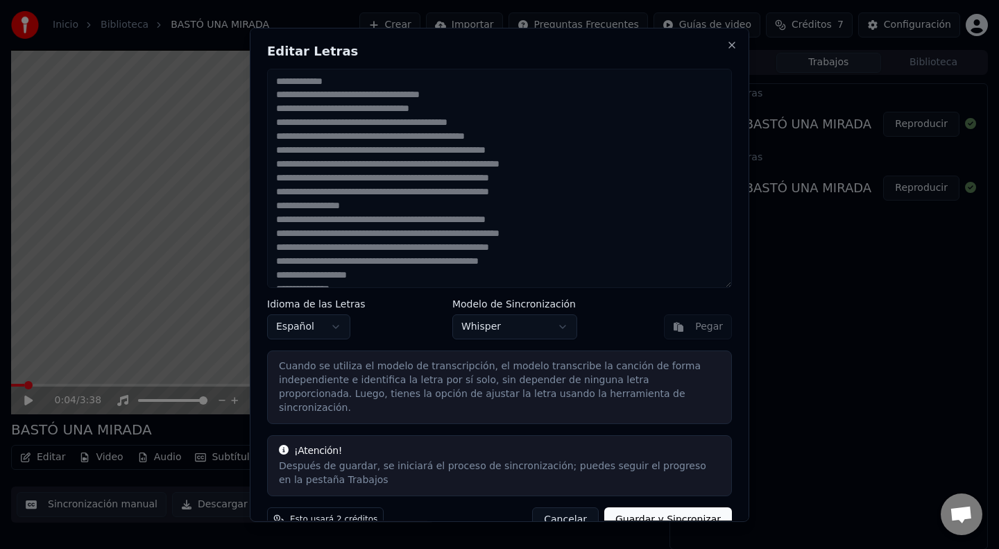
click at [491, 319] on button "Whisper" at bounding box center [514, 326] width 125 height 25
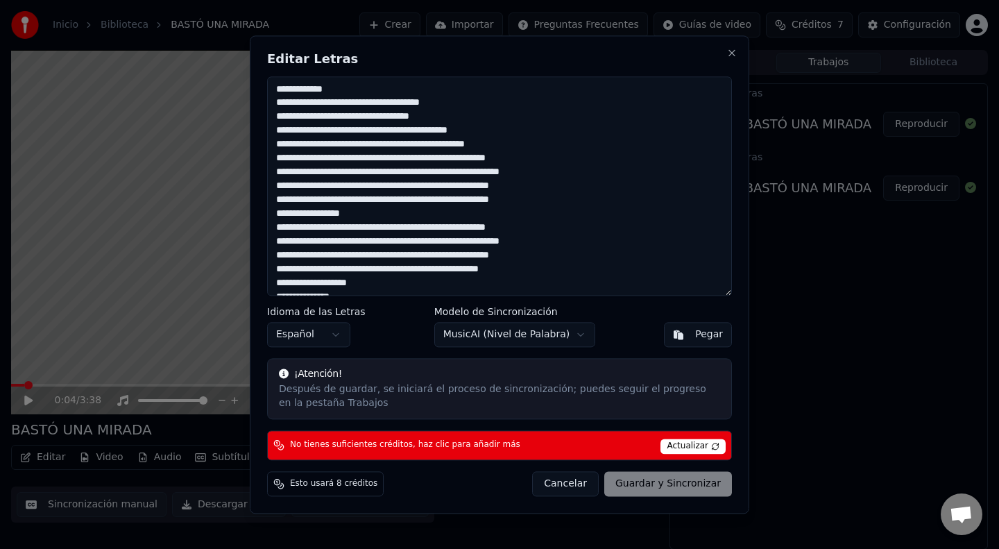
click at [481, 345] on button "MusicAI ( Nivel de Palabra )" at bounding box center [515, 334] width 162 height 25
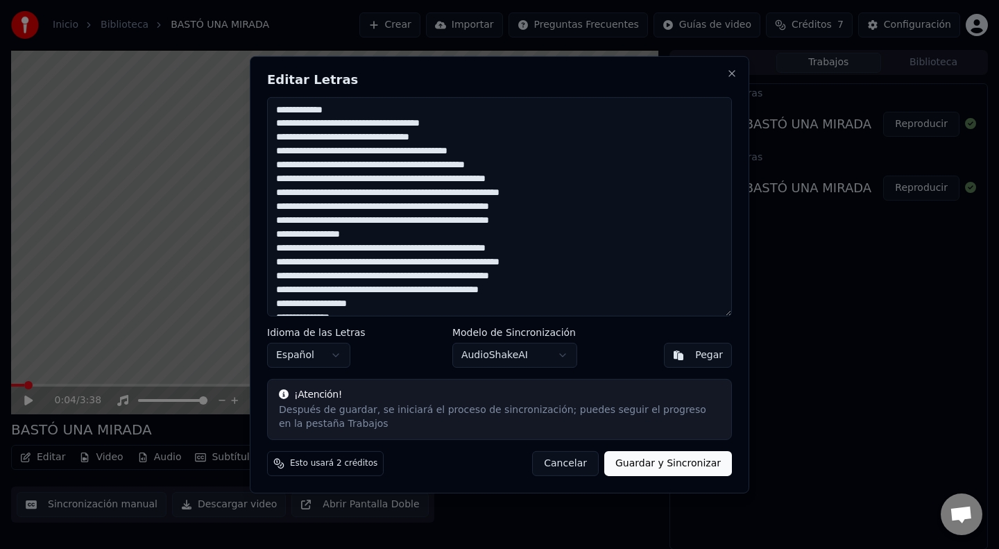
click at [497, 353] on button "AudioShakeAI" at bounding box center [514, 355] width 125 height 25
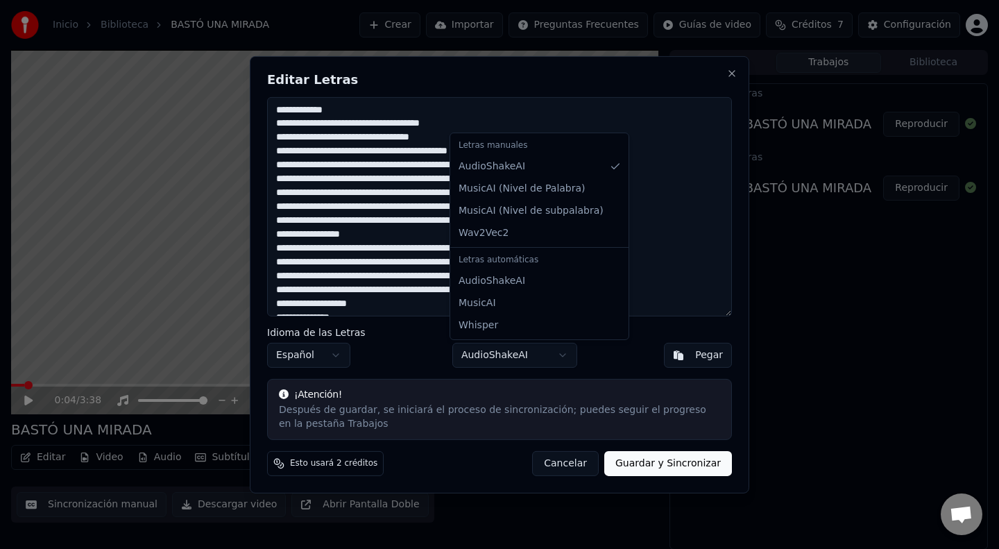
click at [518, 148] on div "Letras manuales" at bounding box center [539, 145] width 173 height 19
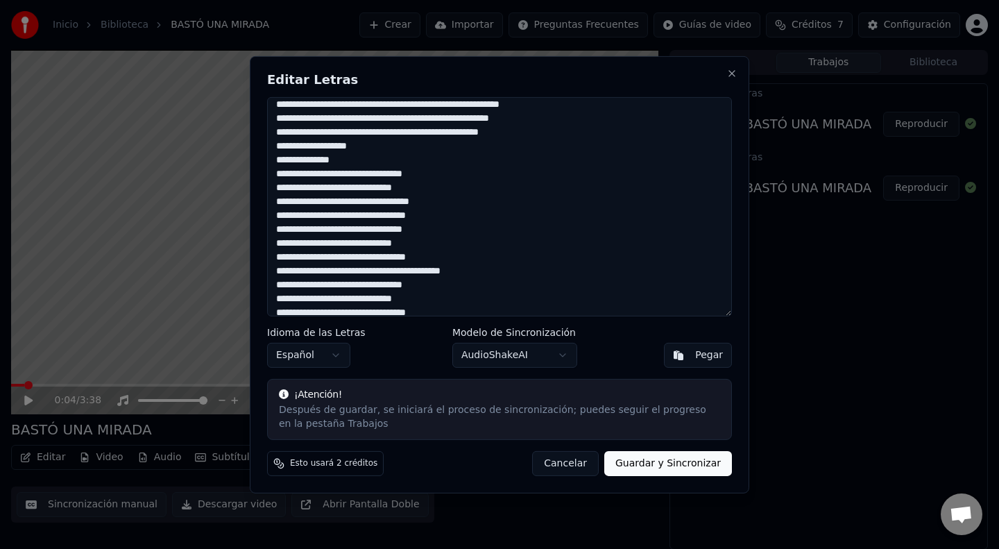
scroll to position [159, 0]
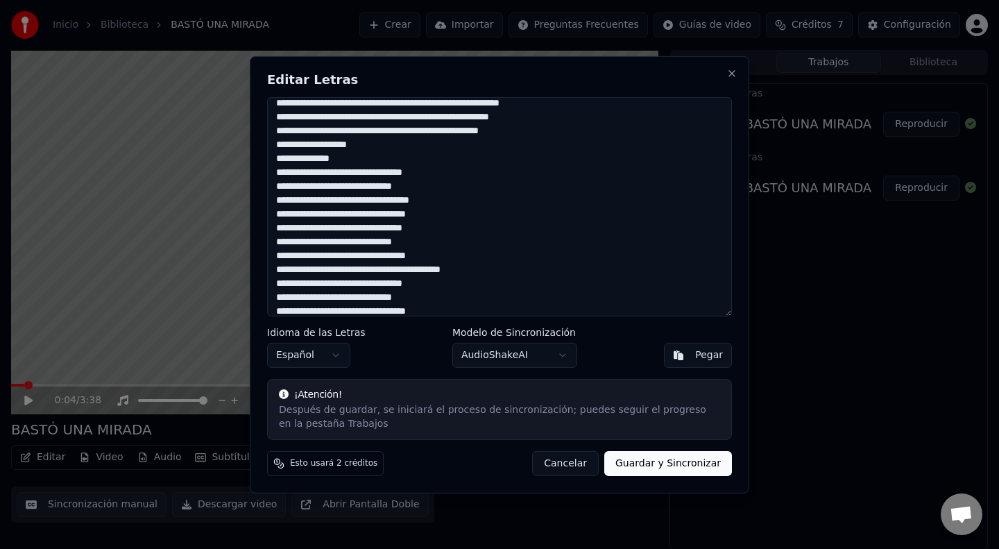
click at [662, 458] on button "Guardar y Sincronizar" at bounding box center [668, 463] width 128 height 25
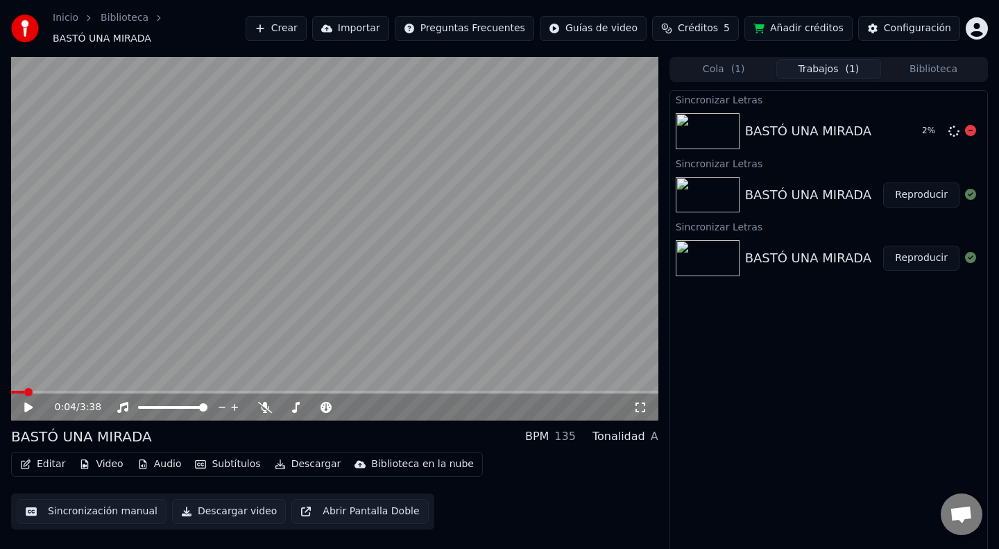
click at [713, 119] on img at bounding box center [708, 131] width 64 height 36
click at [785, 121] on div "BASTÓ UNA MIRADA" at bounding box center [808, 130] width 126 height 19
click at [720, 64] on button "Cola ( 1 )" at bounding box center [724, 69] width 105 height 20
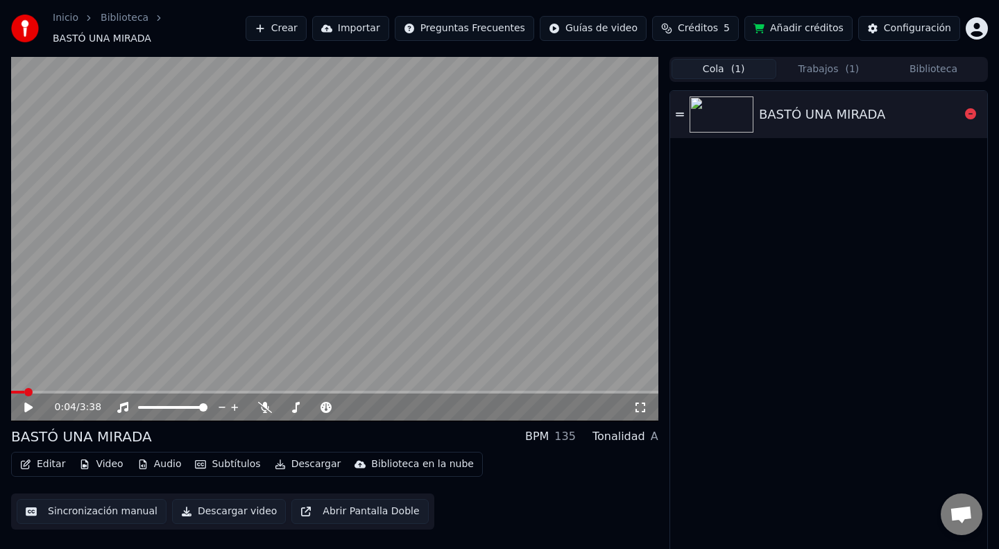
click at [780, 108] on div "BASTÓ UNA MIRADA" at bounding box center [822, 114] width 126 height 19
click at [352, 264] on video at bounding box center [334, 239] width 647 height 364
click at [824, 65] on button "Trabajos ( 1 )" at bounding box center [828, 69] width 105 height 20
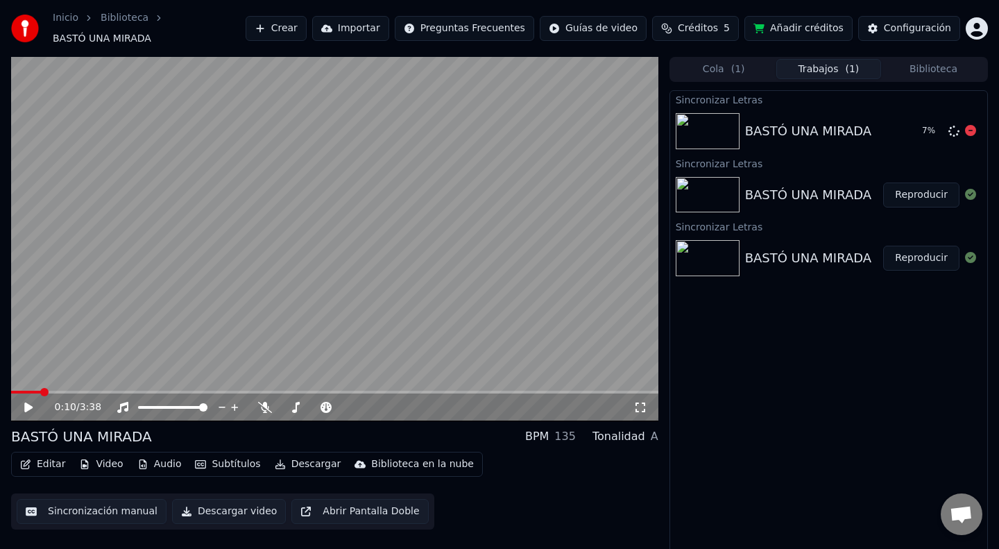
click at [921, 126] on div "7 %" at bounding box center [937, 131] width 43 height 17
click at [928, 63] on button "Biblioteca" at bounding box center [933, 69] width 105 height 20
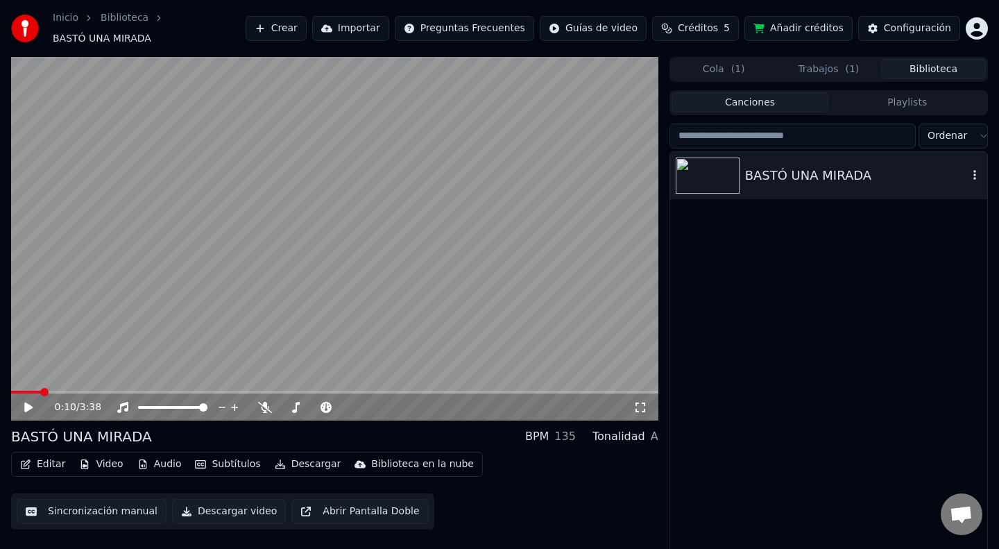
click at [835, 180] on div "BASTÓ UNA MIRADA" at bounding box center [828, 175] width 317 height 47
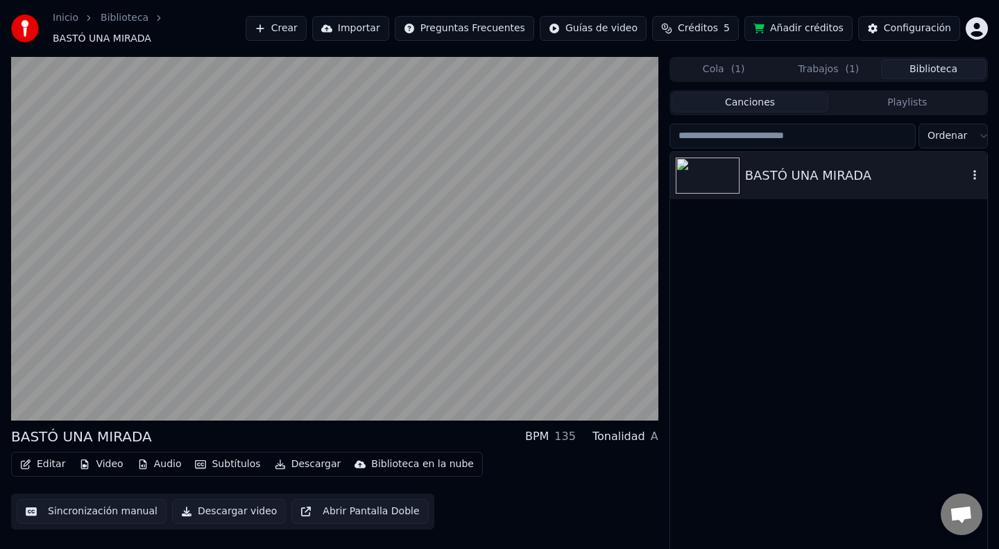
click at [980, 170] on icon "button" at bounding box center [975, 174] width 14 height 11
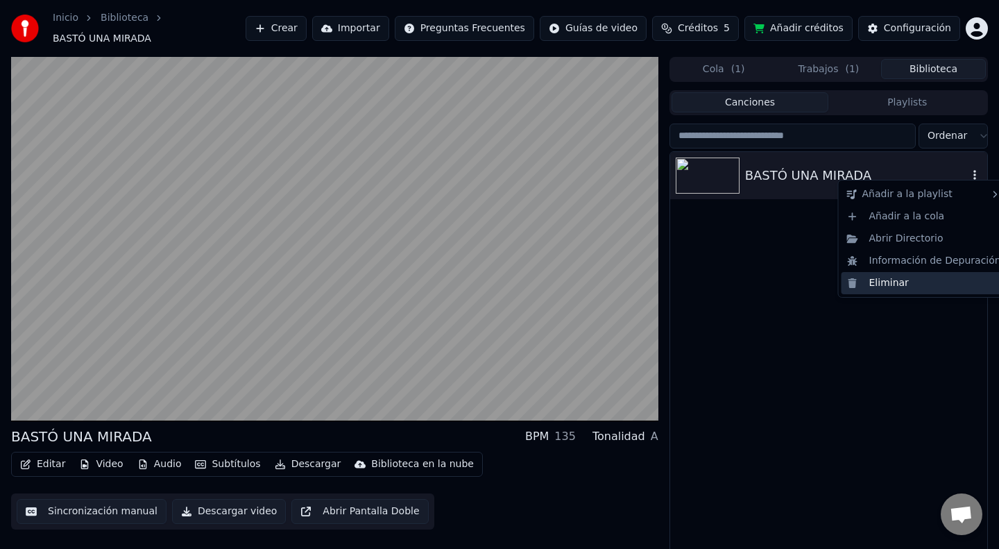
click at [871, 285] on div "Eliminar" at bounding box center [924, 283] width 165 height 22
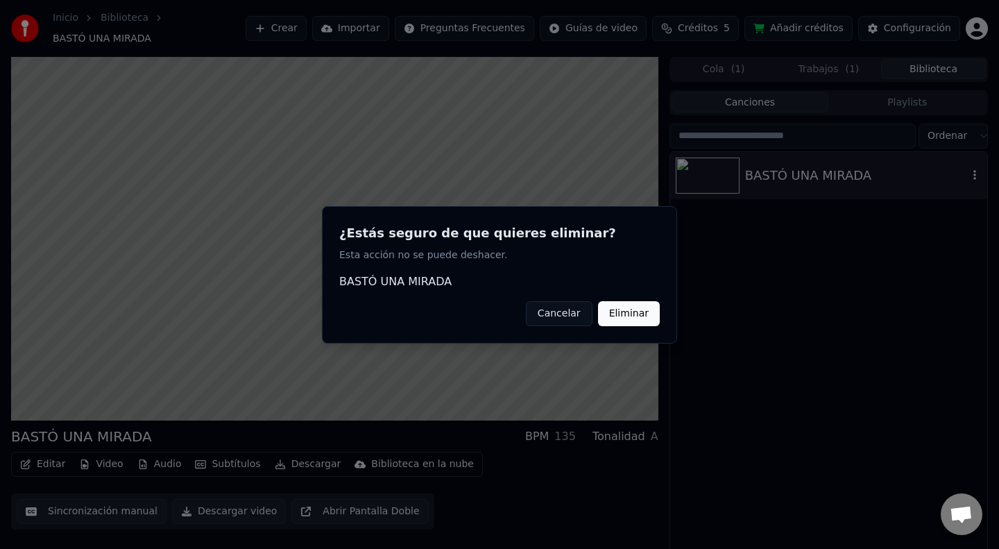
click at [642, 316] on button "Eliminar" at bounding box center [629, 312] width 62 height 25
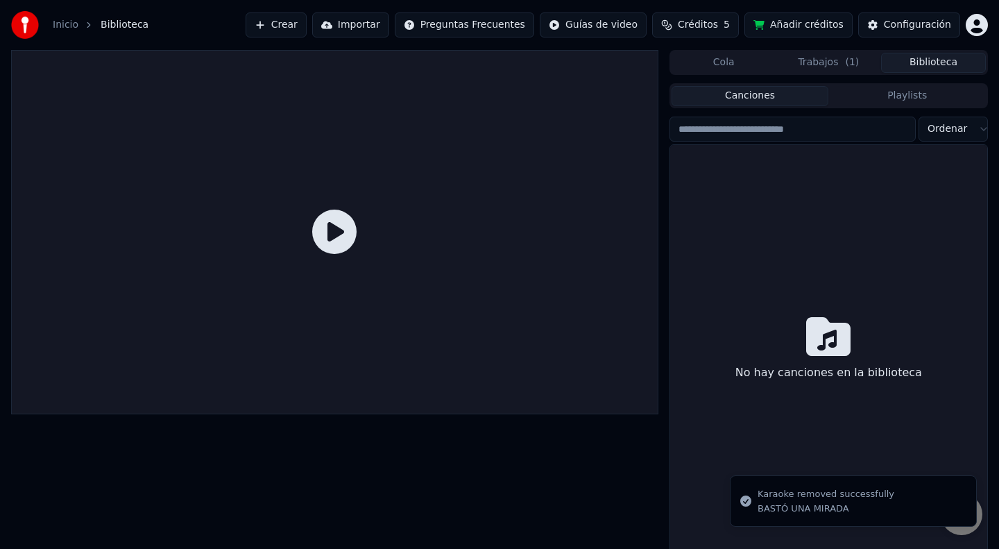
click at [824, 62] on button "Trabajos ( 1 )" at bounding box center [828, 63] width 105 height 20
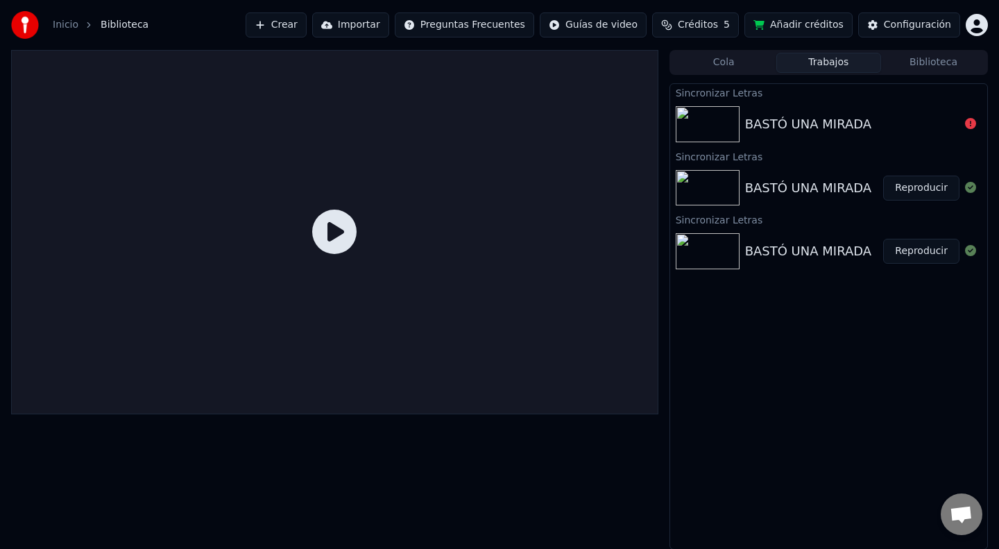
click at [823, 124] on div "BASTÓ UNA MIRADA" at bounding box center [808, 123] width 126 height 19
click at [869, 128] on div "BASTÓ UNA MIRADA" at bounding box center [852, 123] width 214 height 19
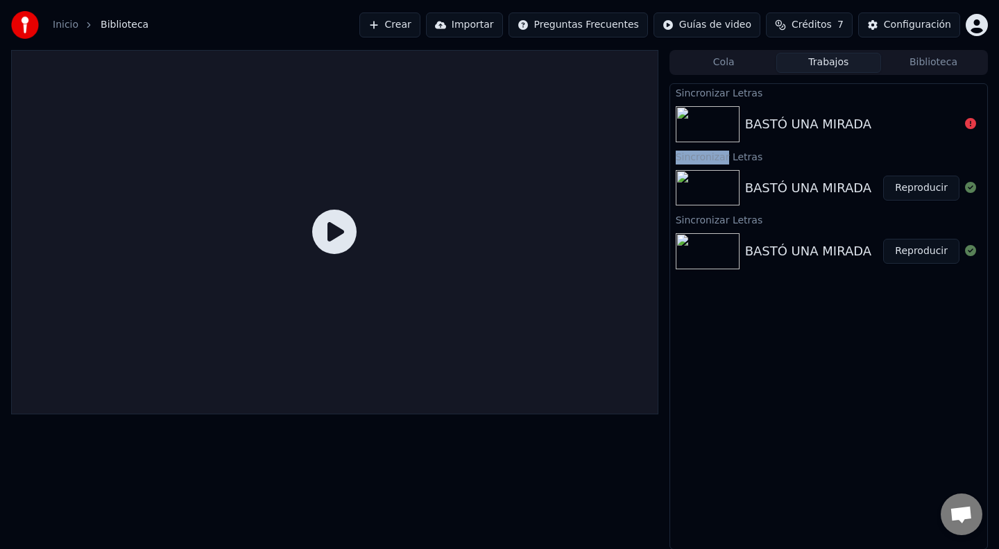
click at [945, 123] on div "BASTÓ UNA MIRADA" at bounding box center [852, 123] width 214 height 19
click at [970, 122] on icon at bounding box center [970, 123] width 11 height 11
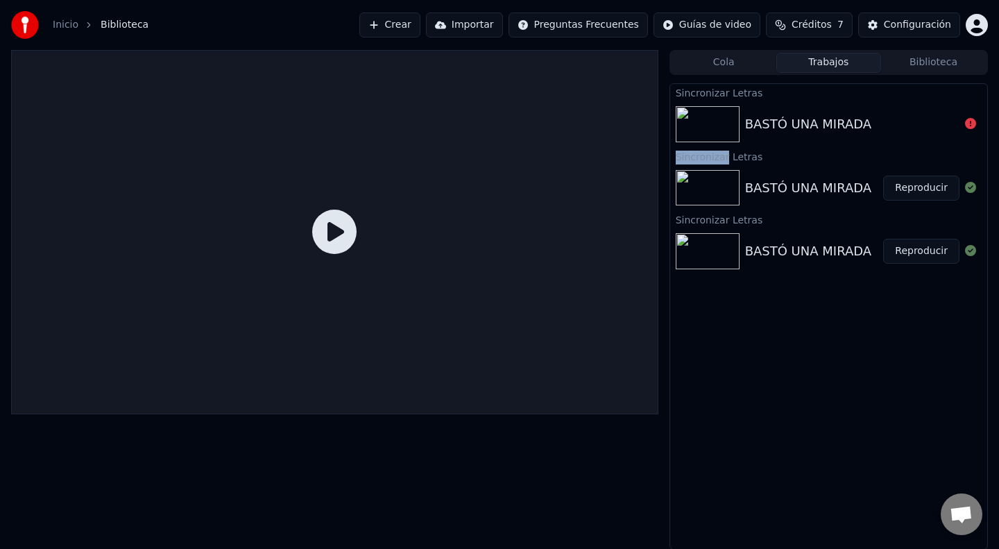
click at [721, 64] on button "Cola" at bounding box center [724, 63] width 105 height 20
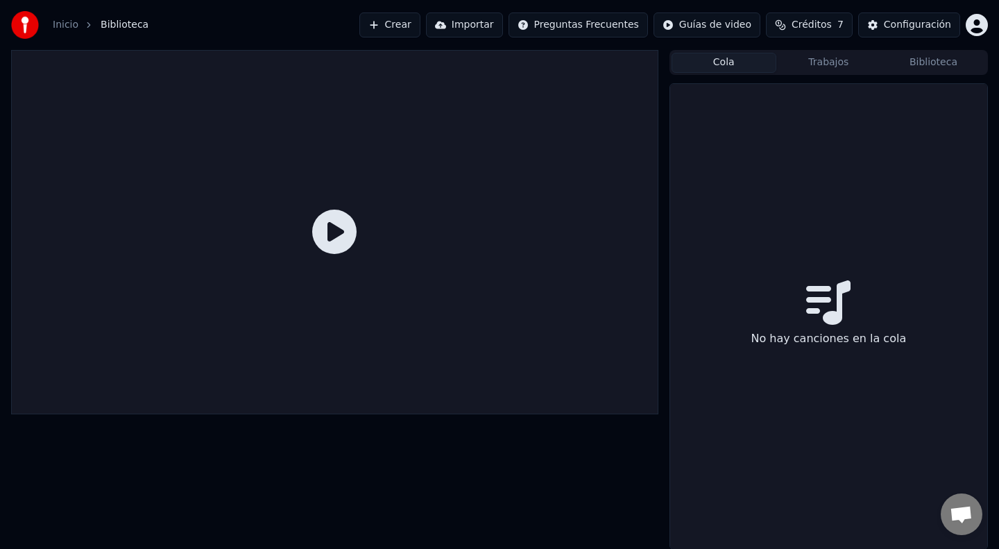
click at [831, 72] on button "Trabajos" at bounding box center [828, 63] width 105 height 20
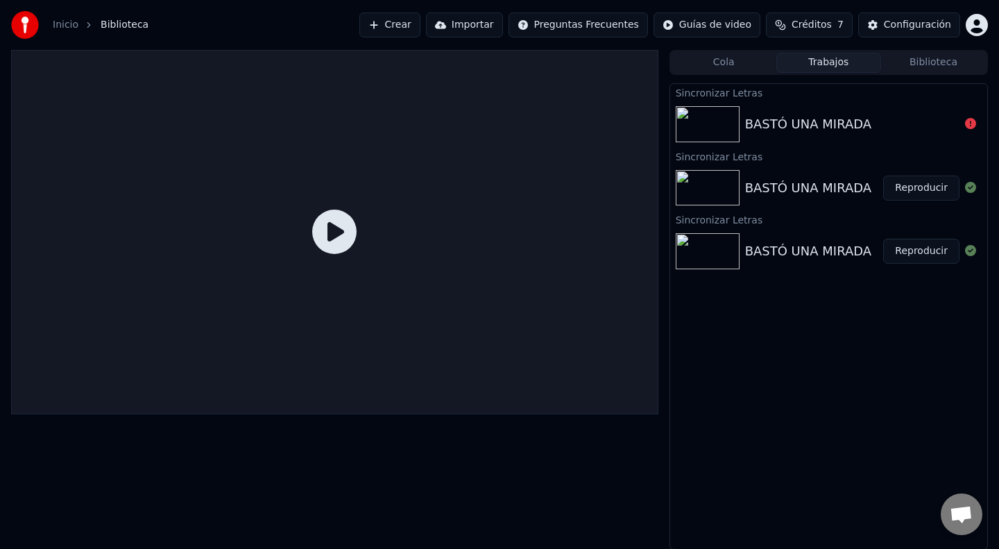
click at [952, 62] on button "Biblioteca" at bounding box center [933, 63] width 105 height 20
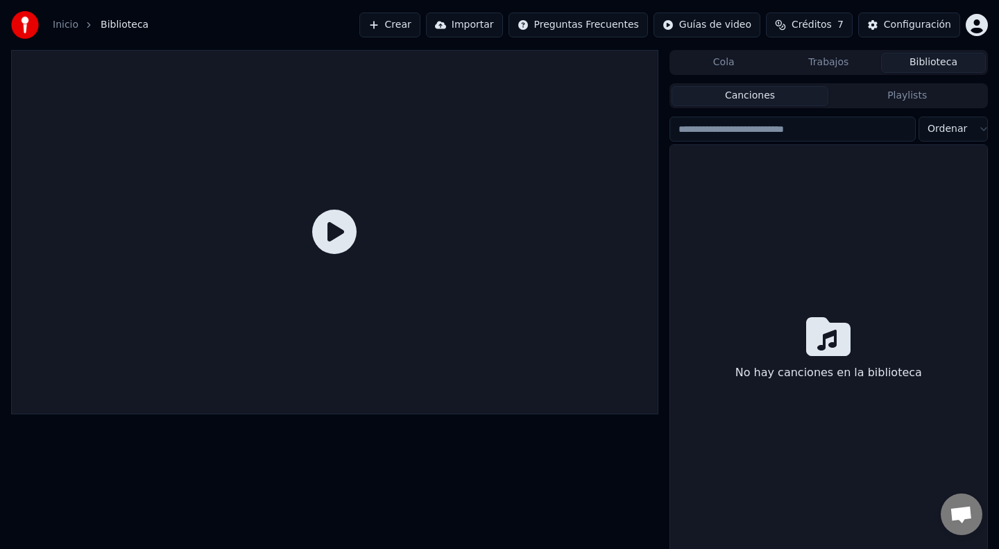
click at [902, 92] on button "Playlists" at bounding box center [906, 96] width 157 height 20
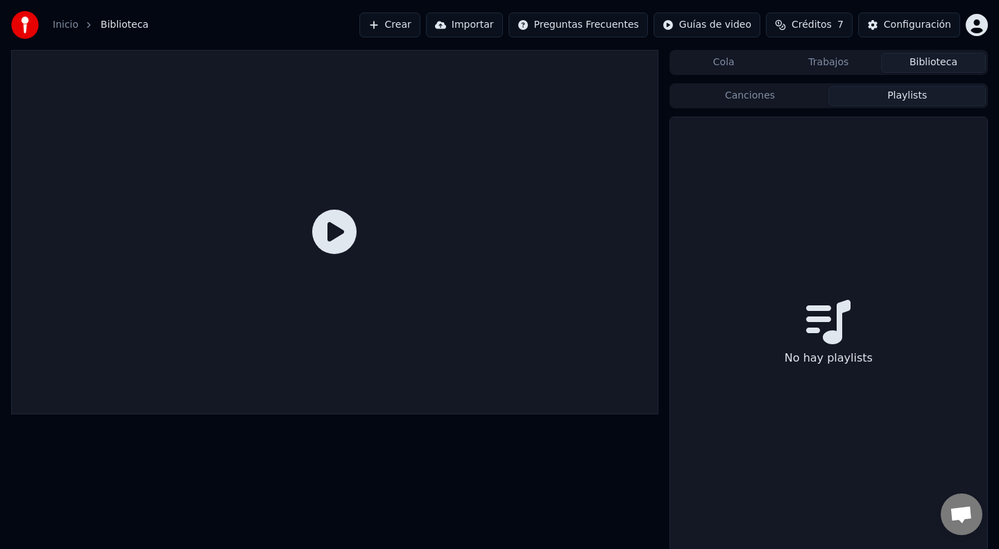
click at [776, 94] on button "Canciones" at bounding box center [750, 96] width 157 height 20
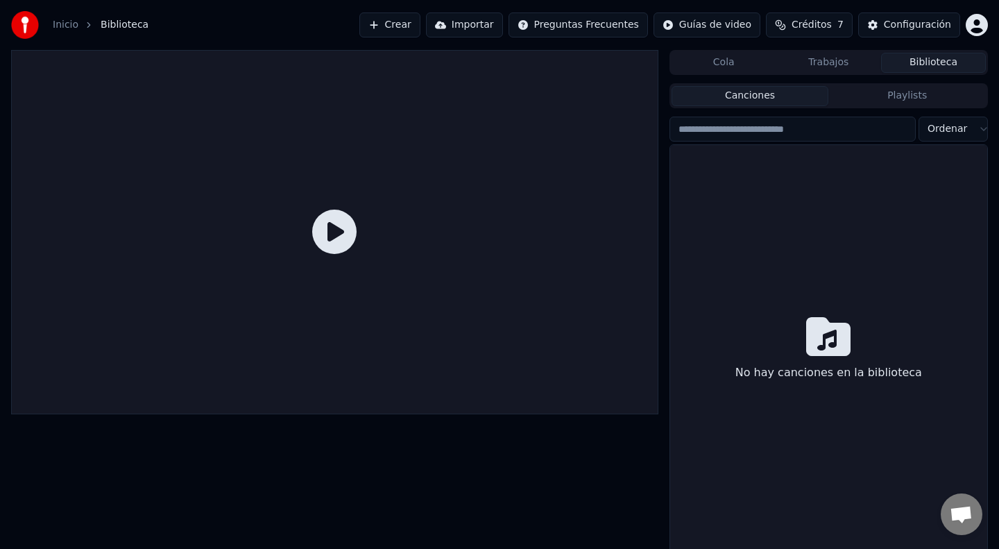
click at [402, 29] on button "Crear" at bounding box center [389, 24] width 61 height 25
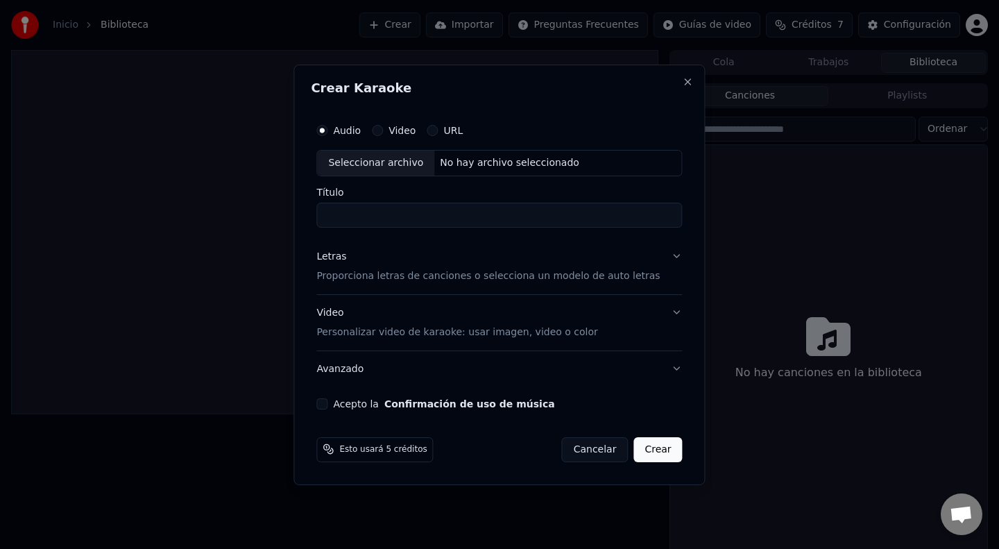
click at [583, 452] on button "Cancelar" at bounding box center [595, 448] width 67 height 25
